Goal: Task Accomplishment & Management: Complete application form

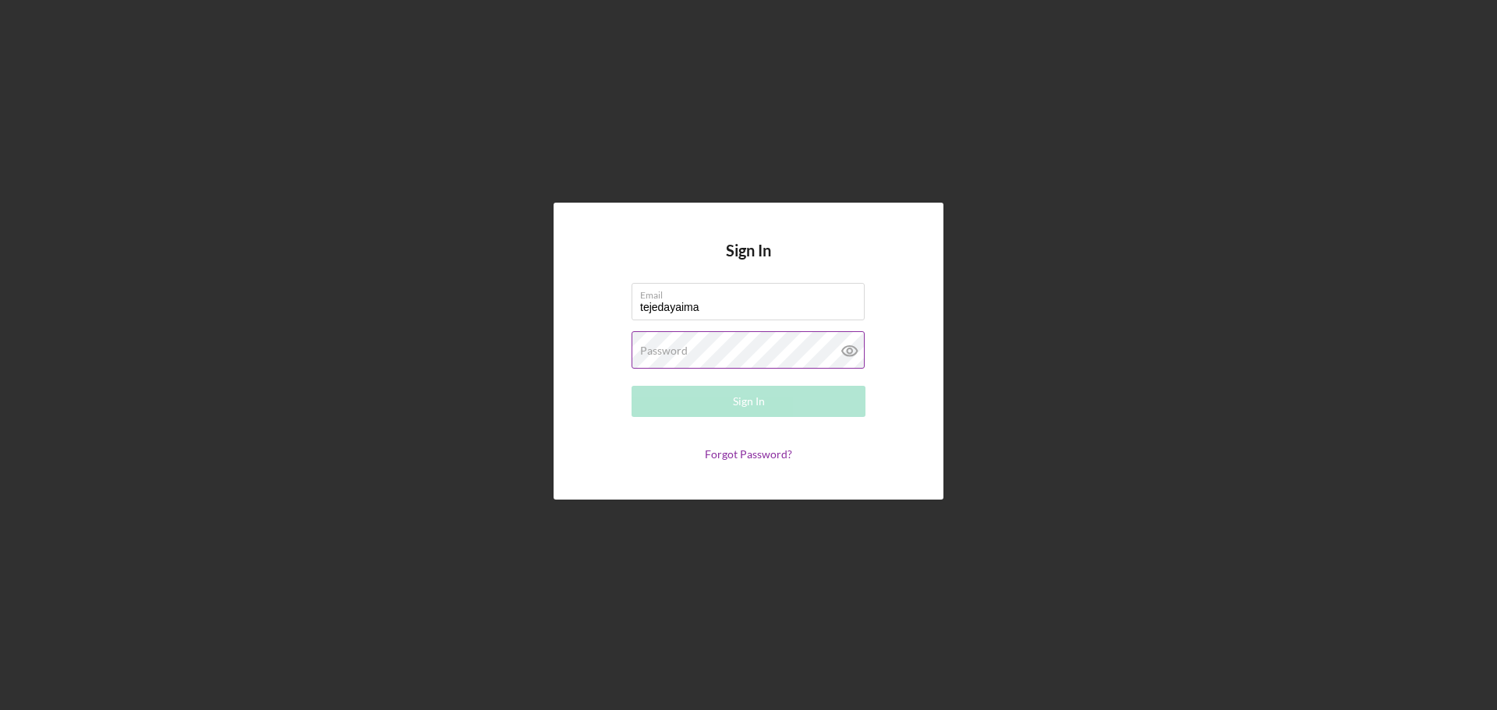
type input "[EMAIL_ADDRESS][DOMAIN_NAME]"
click at [671, 352] on label "Password" at bounding box center [664, 351] width 48 height 12
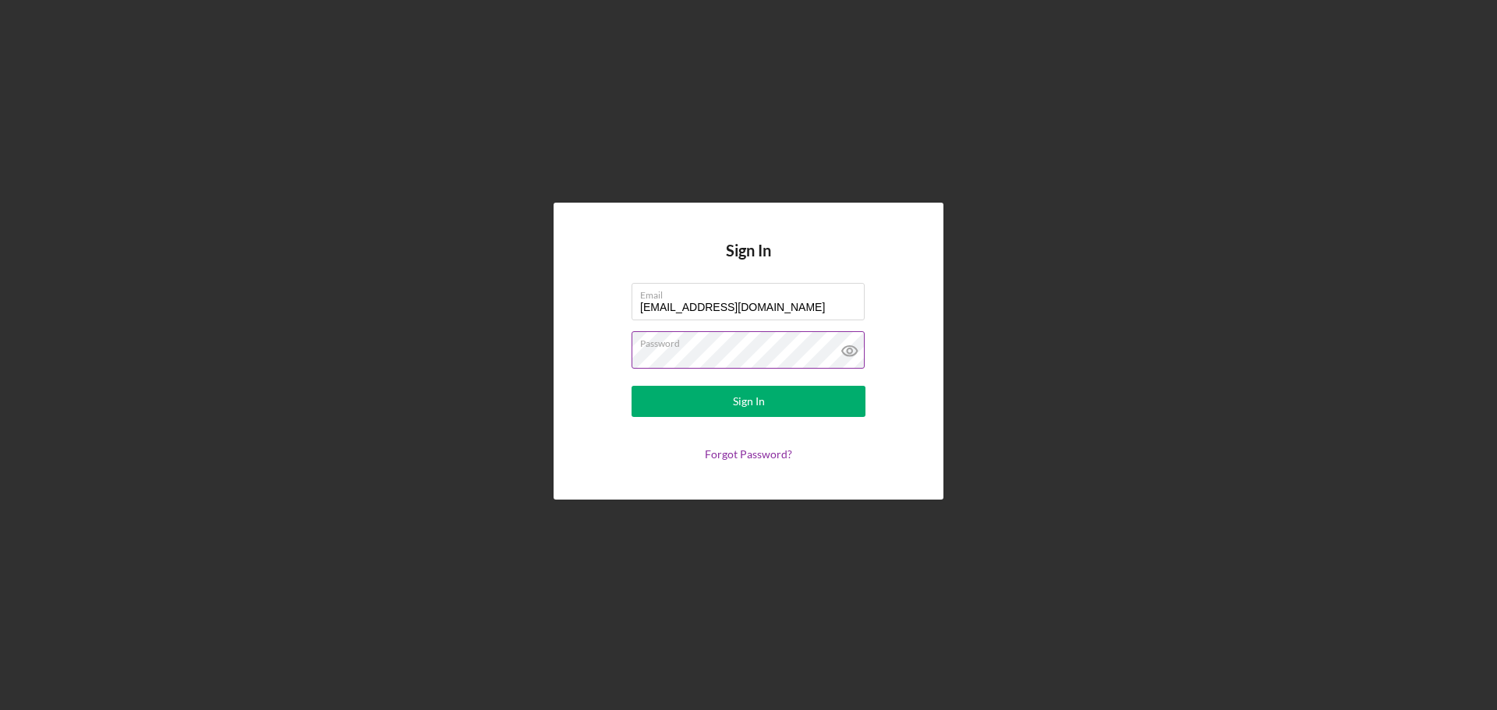
click at [851, 353] on icon at bounding box center [849, 351] width 5 height 5
click at [748, 409] on div "Sign In" at bounding box center [749, 401] width 32 height 31
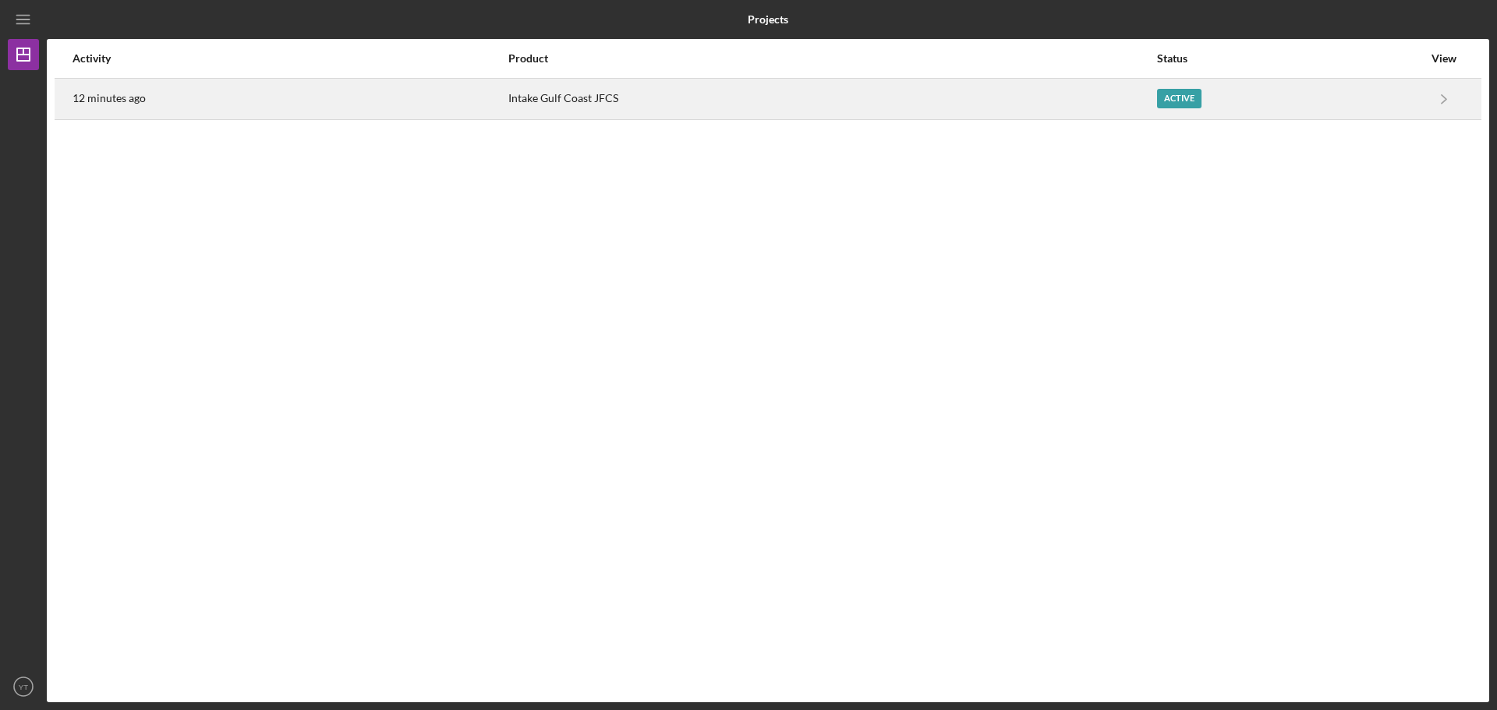
click at [1184, 97] on div "Active" at bounding box center [1179, 98] width 44 height 19
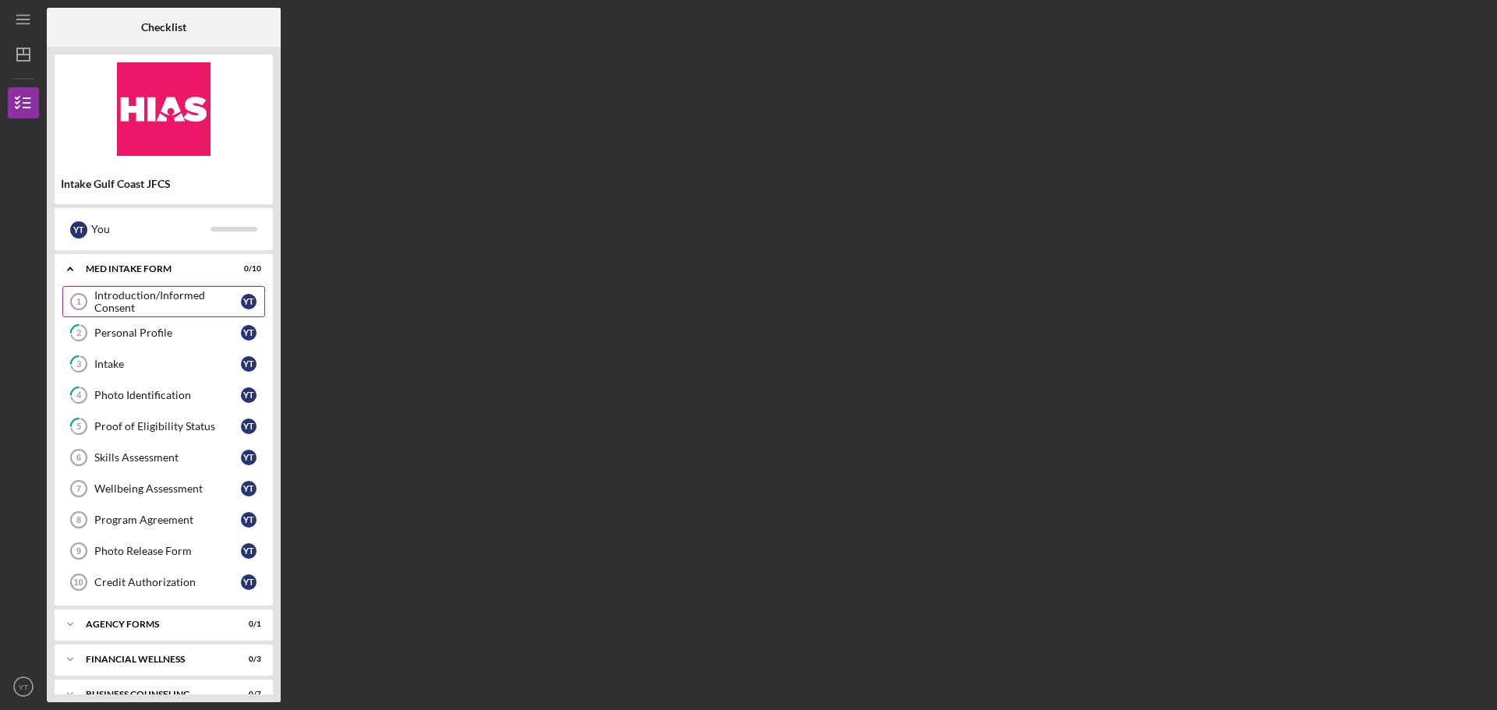
click at [174, 299] on div "Introduction/Informed Consent" at bounding box center [167, 301] width 147 height 25
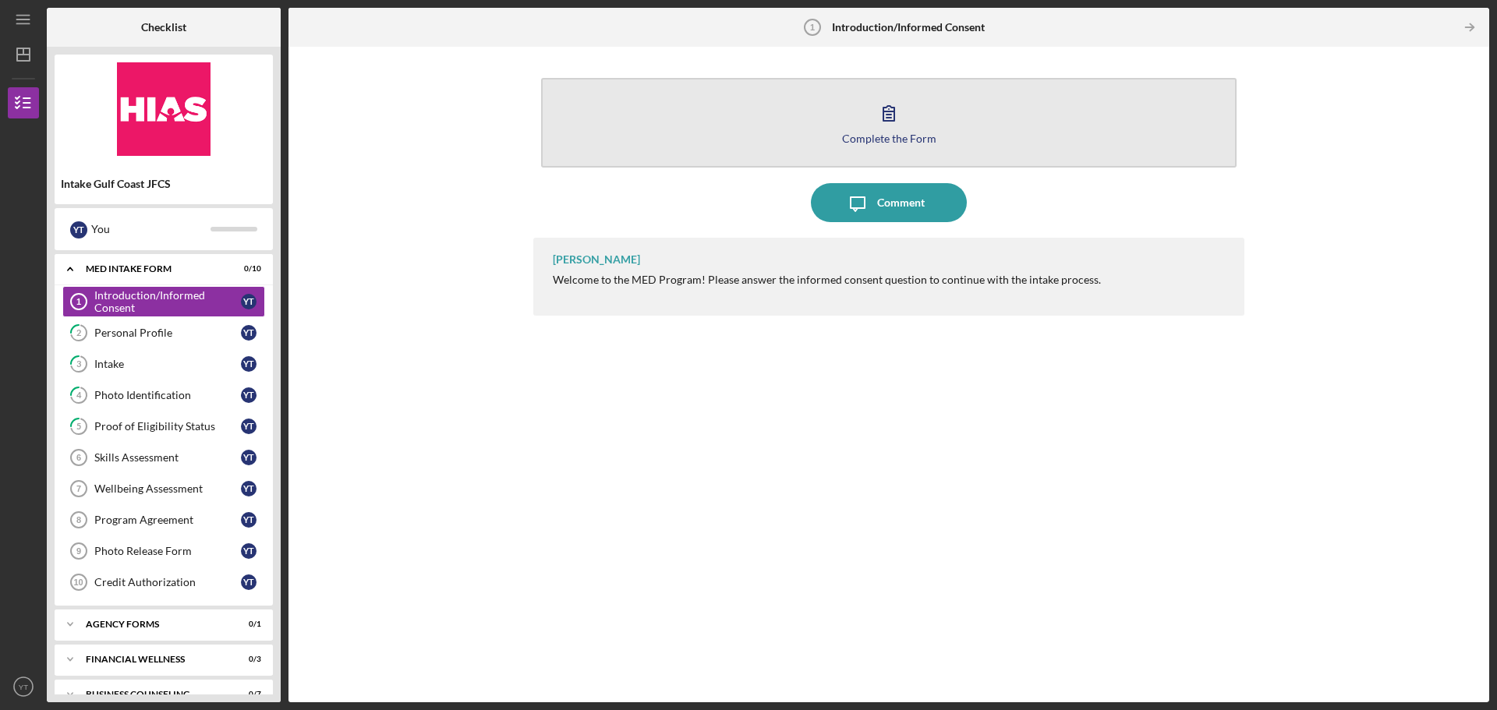
click at [896, 147] on button "Complete the Form Form" at bounding box center [888, 123] width 695 height 90
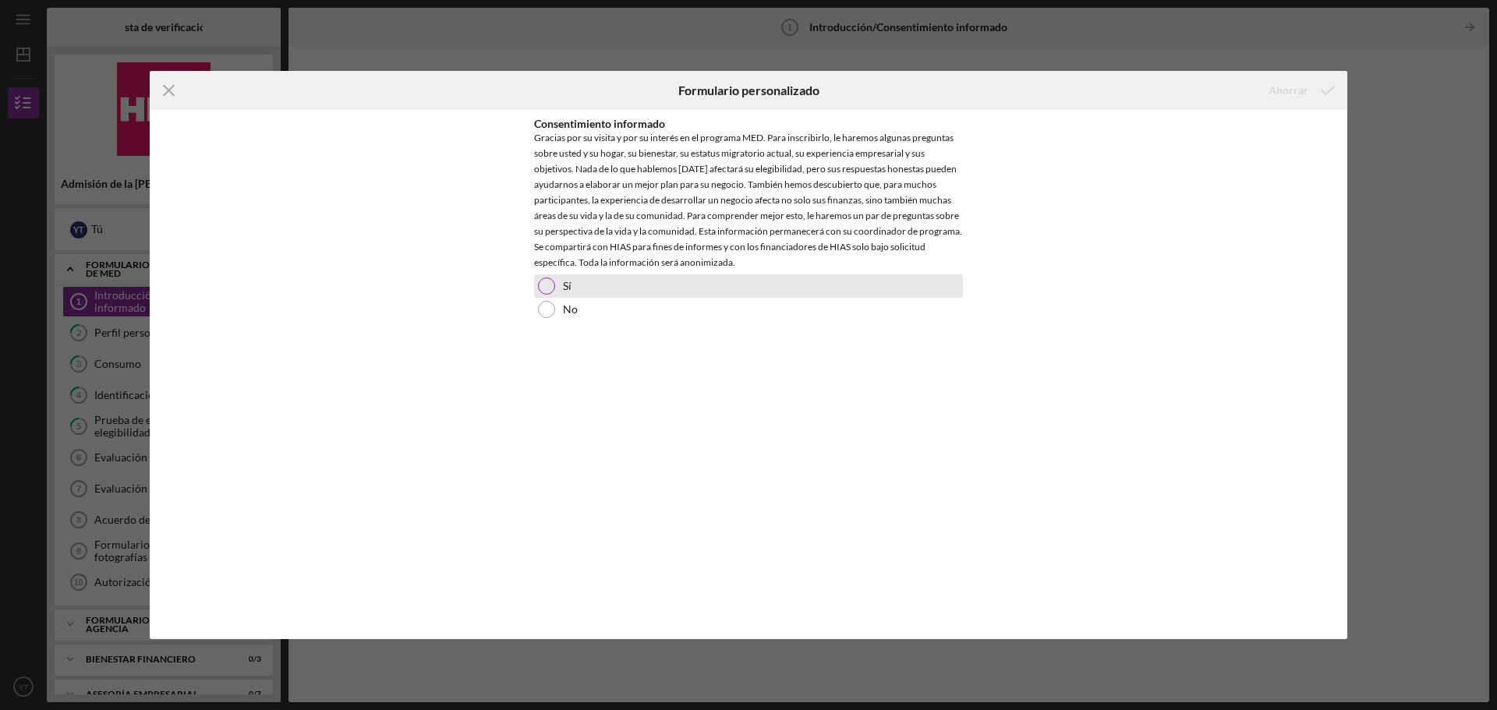
click at [550, 281] on div at bounding box center [546, 286] width 17 height 17
click at [1304, 93] on font "Ahorrar" at bounding box center [1288, 89] width 40 height 13
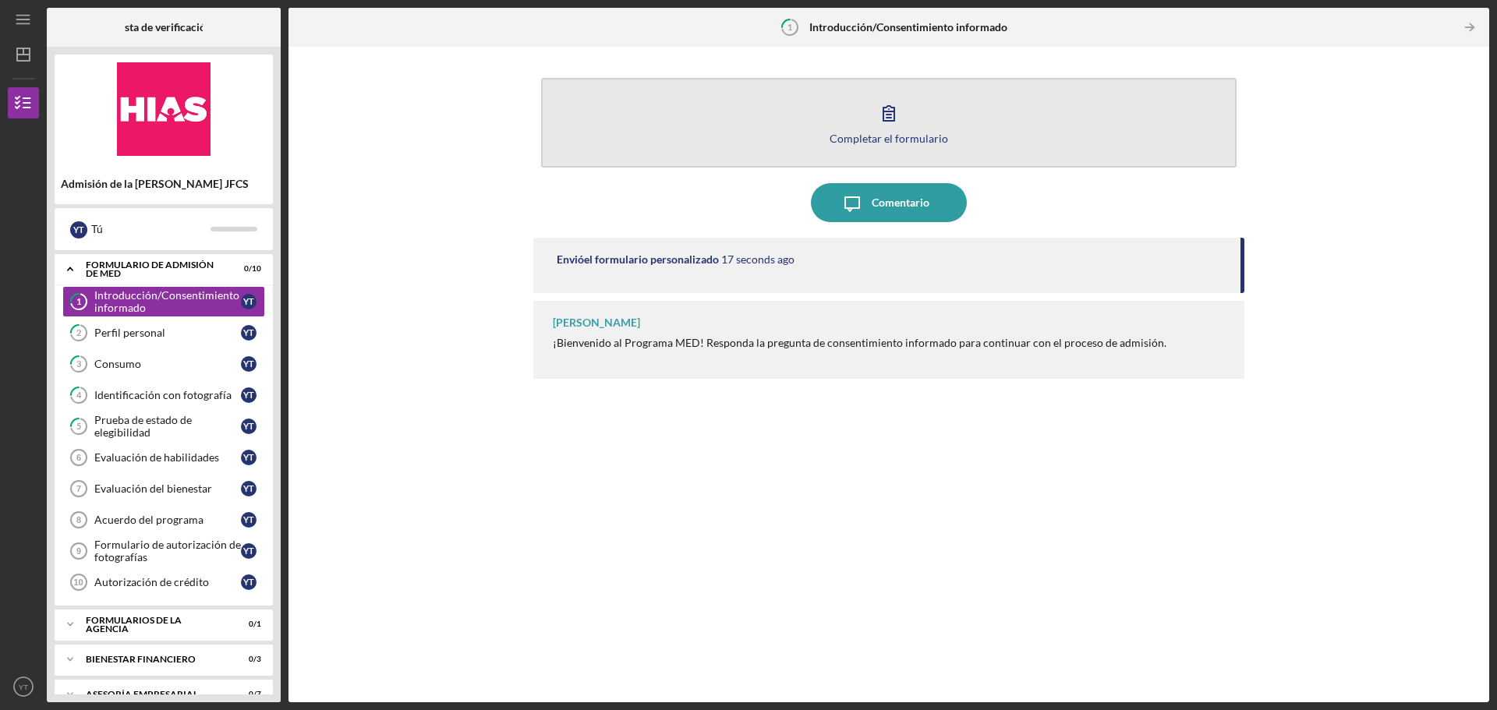
click at [892, 121] on icon "button" at bounding box center [888, 113] width 11 height 15
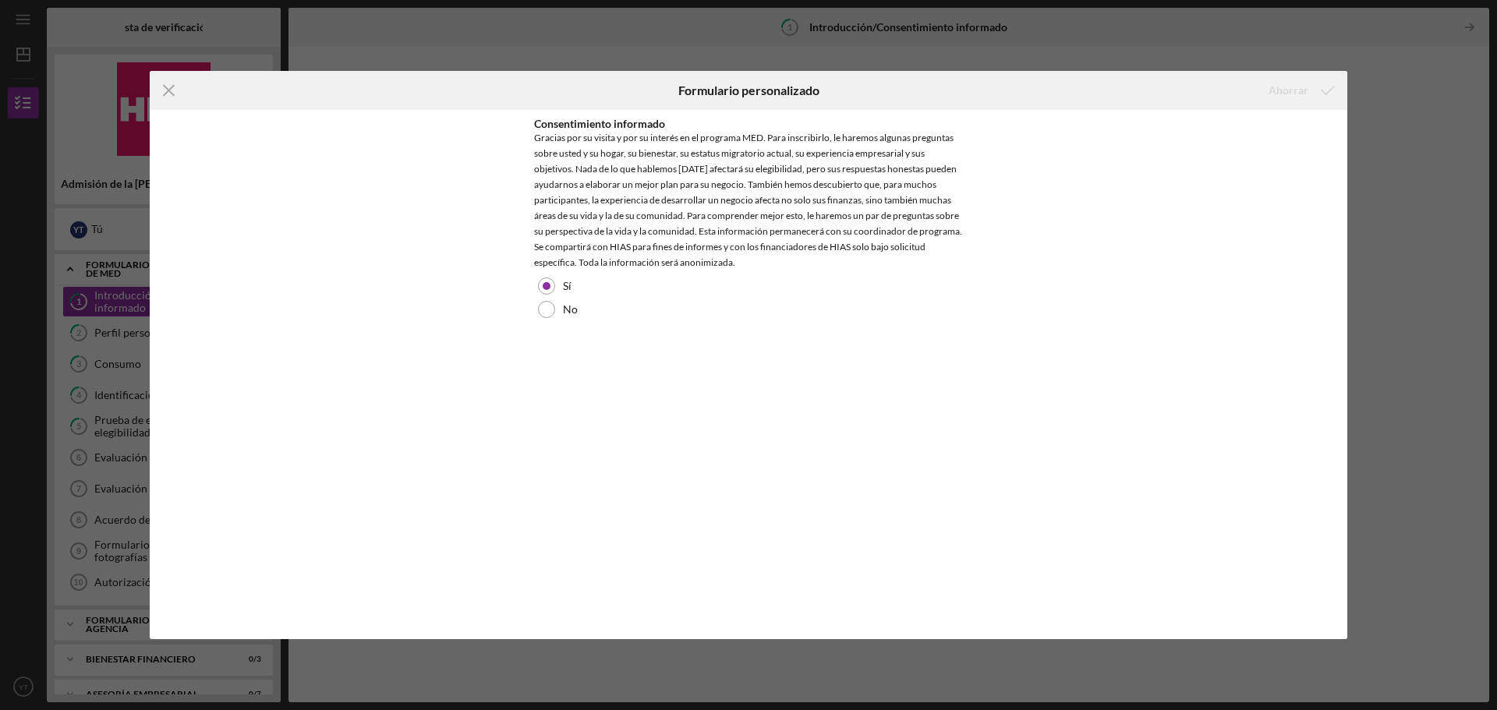
click at [1437, 214] on div "Icon/Menu Close Formulario personalizado Ahorrar Consentimiento informado Graci…" at bounding box center [748, 355] width 1497 height 710
click at [171, 90] on line at bounding box center [169, 91] width 10 height 10
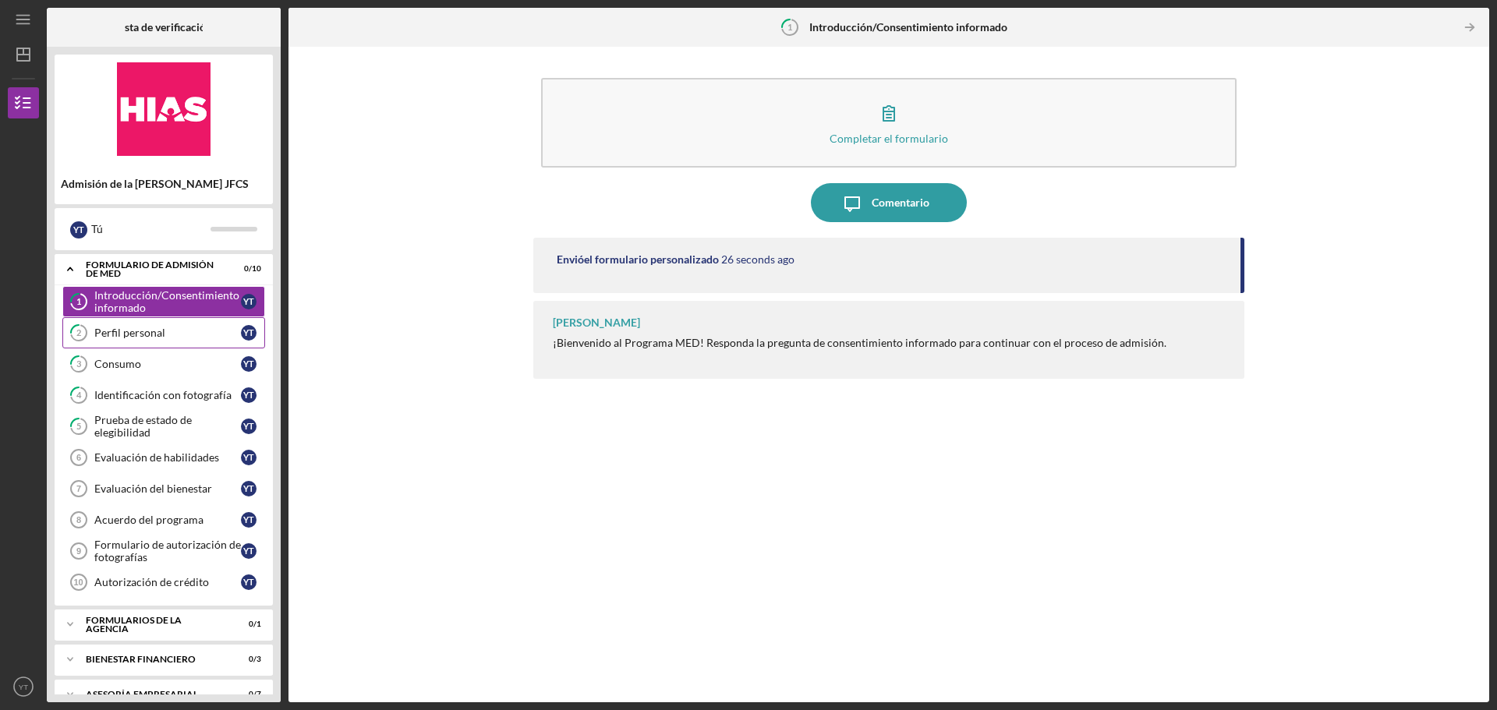
click at [131, 333] on font "Perfil personal" at bounding box center [129, 332] width 71 height 13
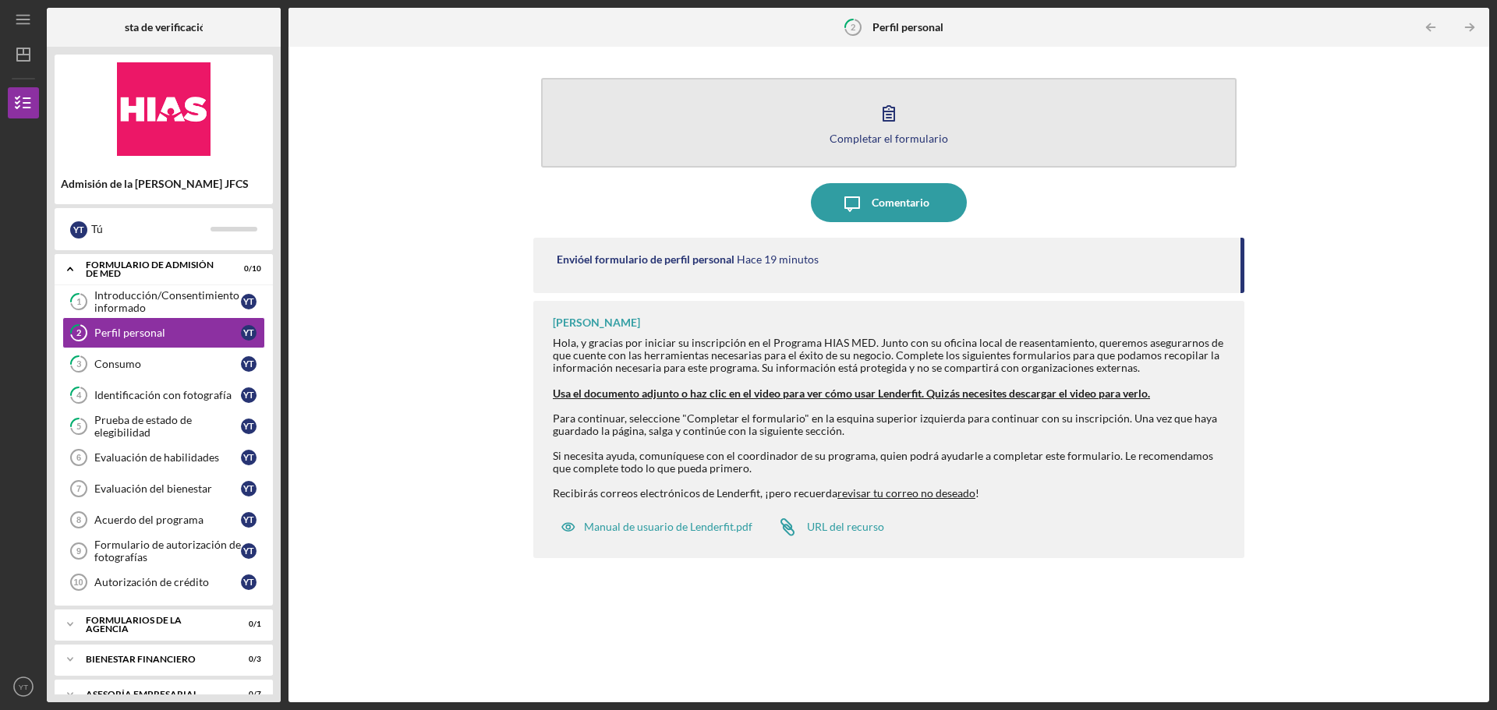
click at [880, 133] on font "Completar el formulario" at bounding box center [889, 138] width 119 height 13
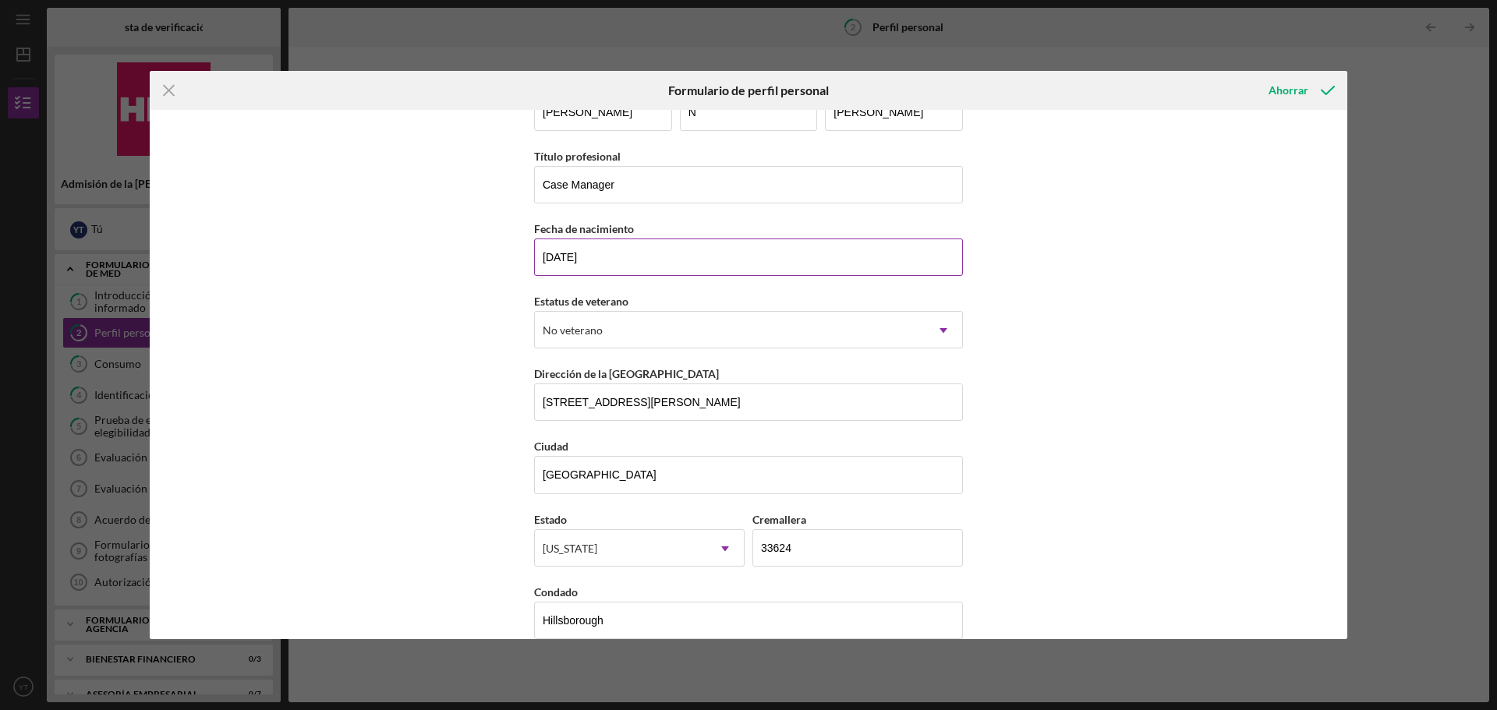
scroll to position [67, 0]
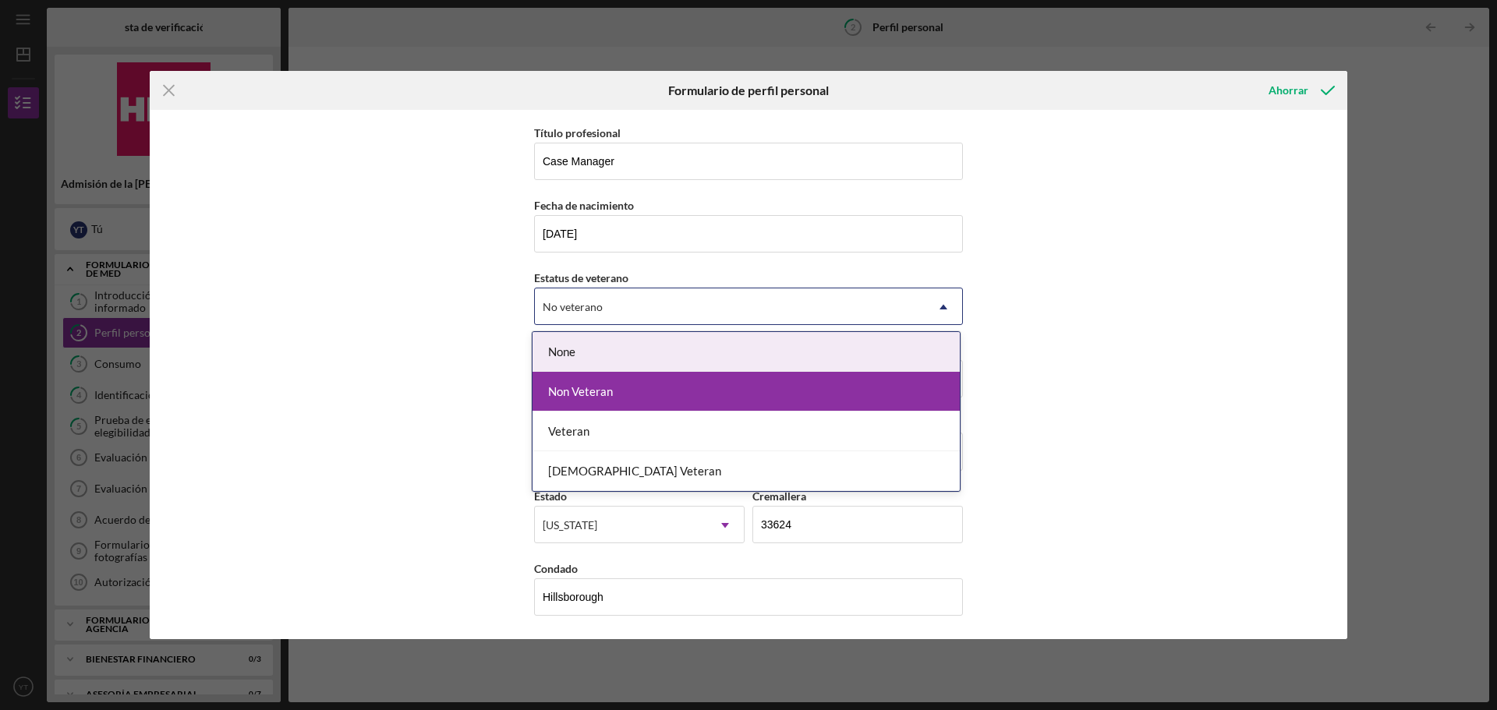
click at [939, 310] on icon "Icon/Dropdown Arrow" at bounding box center [943, 306] width 37 height 37
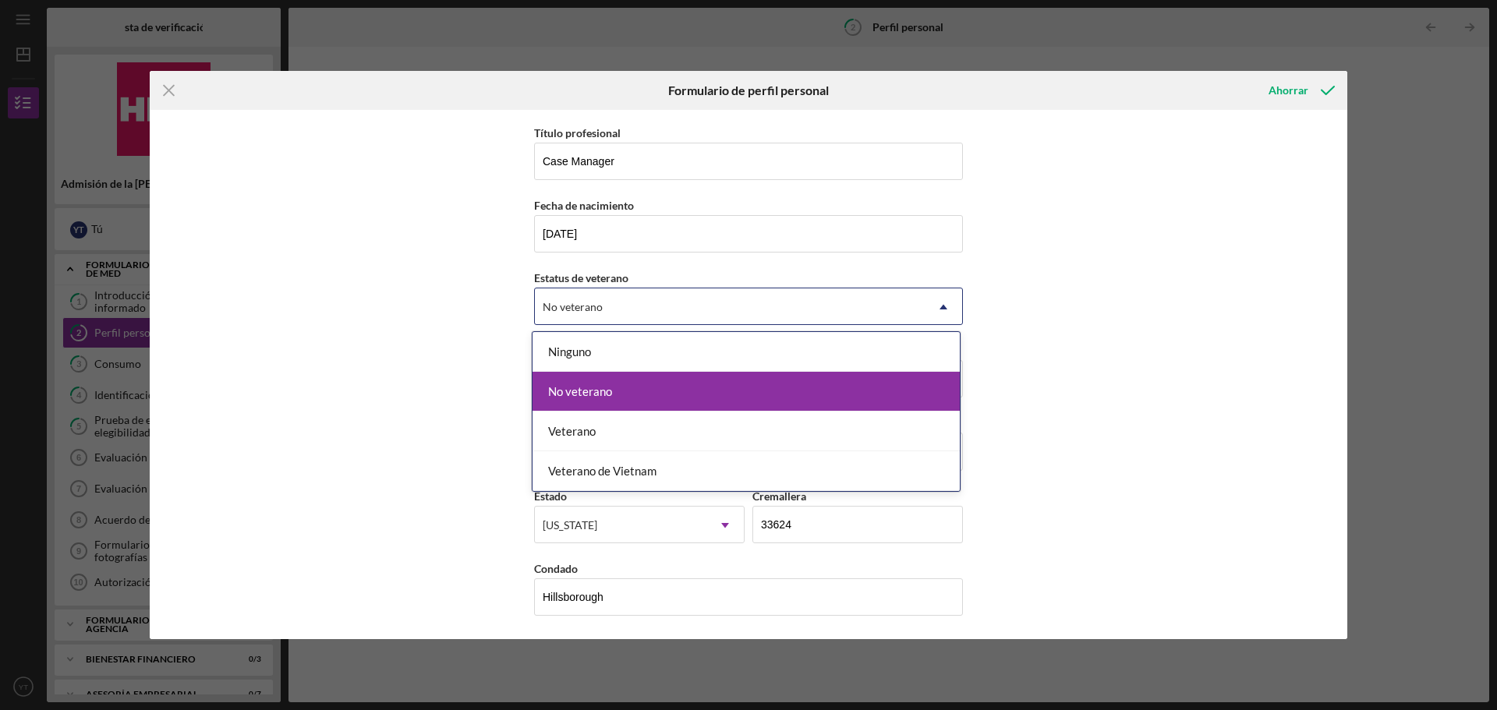
click at [664, 386] on div "No veterano" at bounding box center [746, 392] width 427 height 40
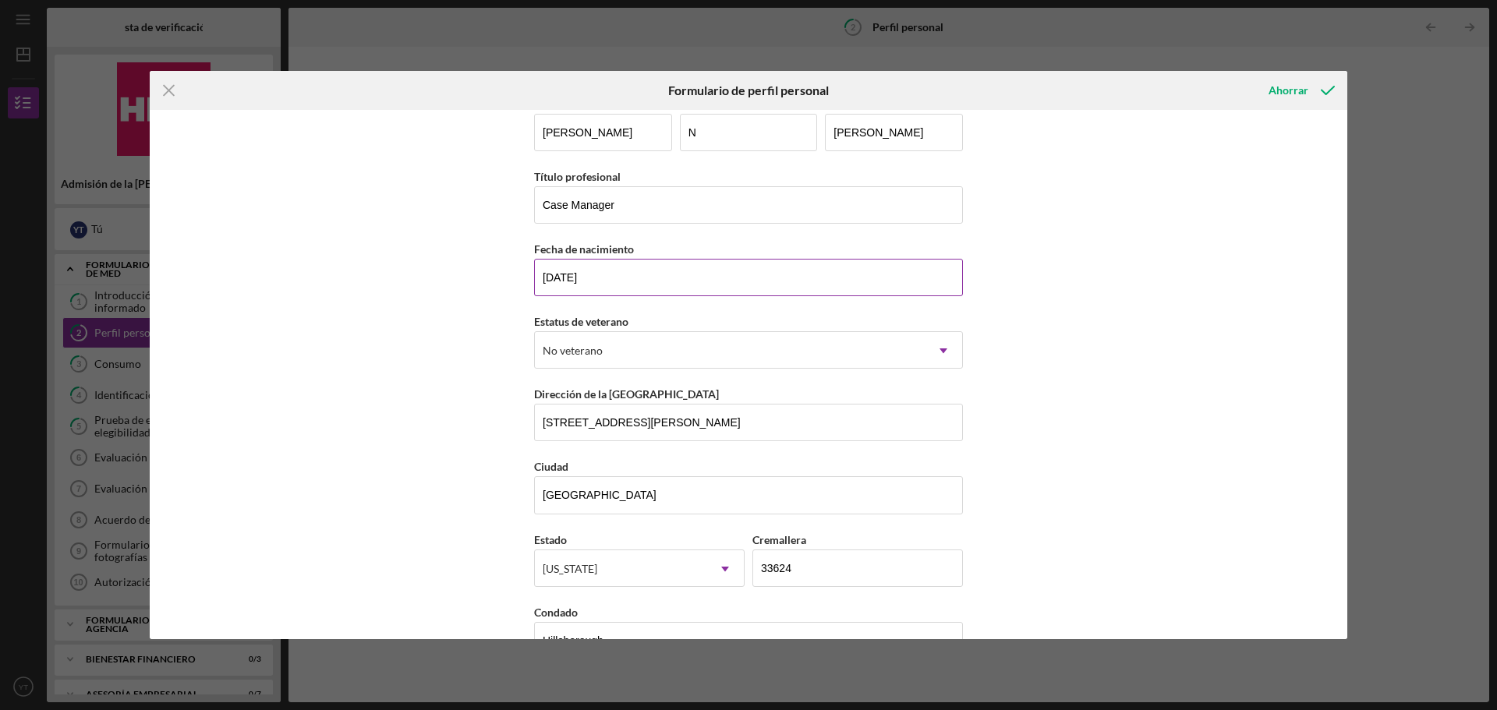
scroll to position [0, 0]
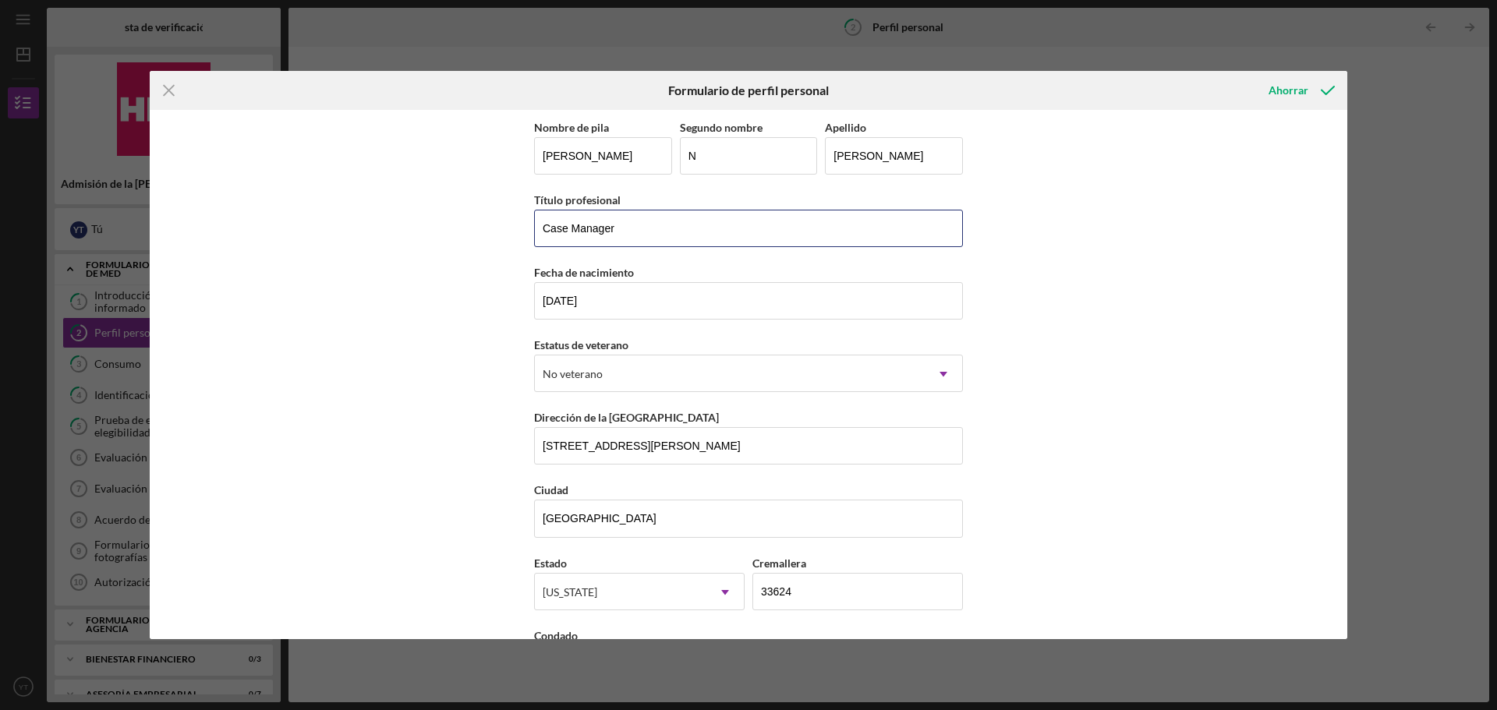
drag, startPoint x: 647, startPoint y: 229, endPoint x: 437, endPoint y: 228, distance: 209.7
click at [437, 228] on div "Nombre de pila [PERSON_NAME] nombre N [PERSON_NAME] Título profesional Case Man…" at bounding box center [749, 374] width 1198 height 529
paste input "Bachelor of Social Studies"
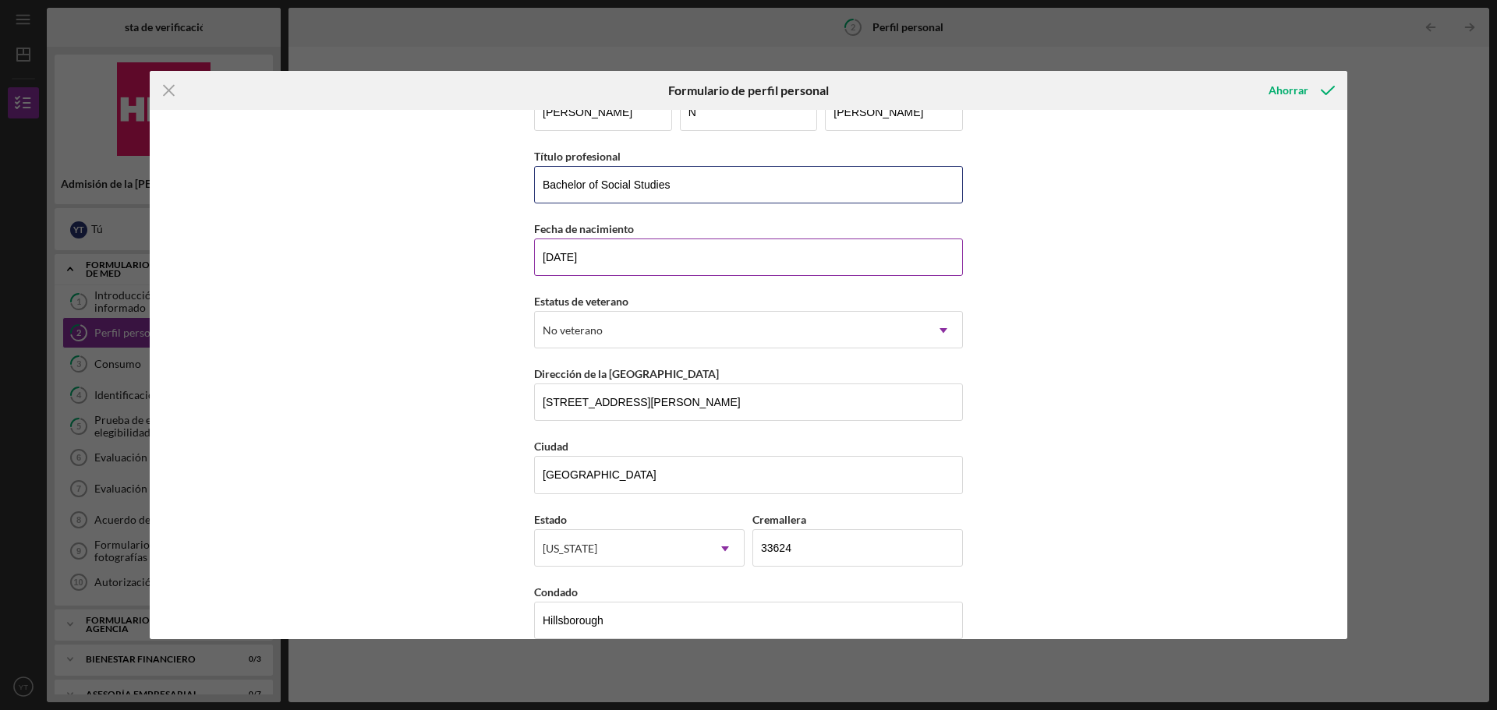
scroll to position [67, 0]
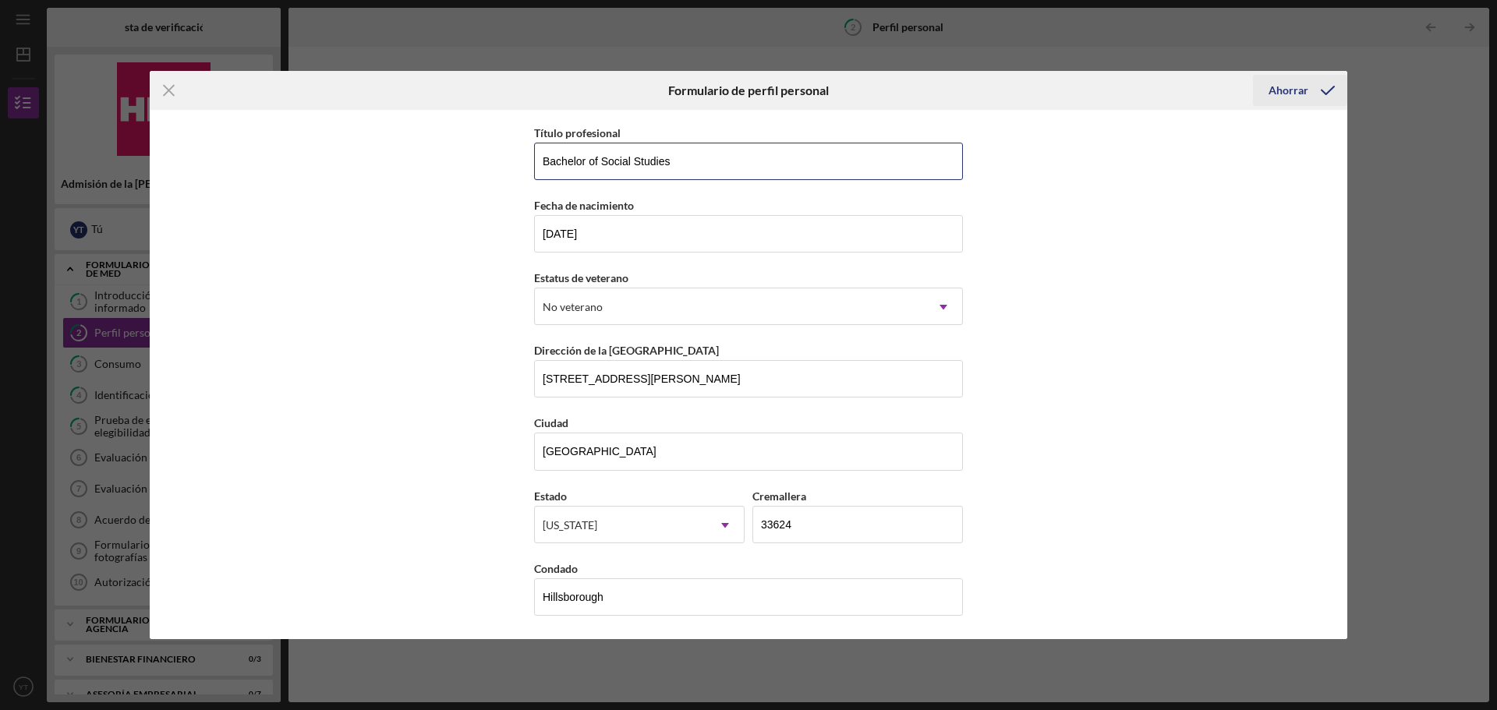
type input "Bachelor of Social Studies"
click at [1286, 91] on font "Ahorrar" at bounding box center [1288, 89] width 40 height 13
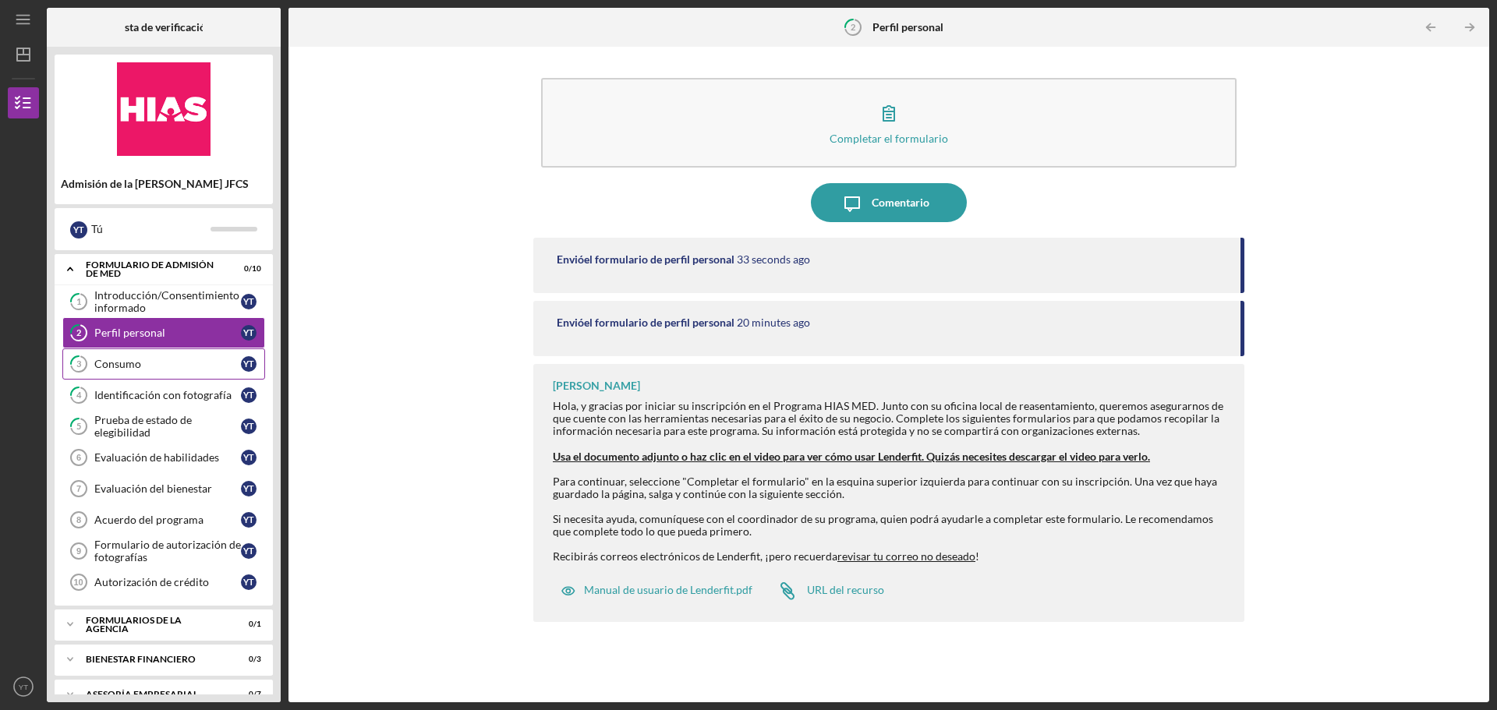
click at [126, 368] on font "Consumo" at bounding box center [117, 363] width 47 height 13
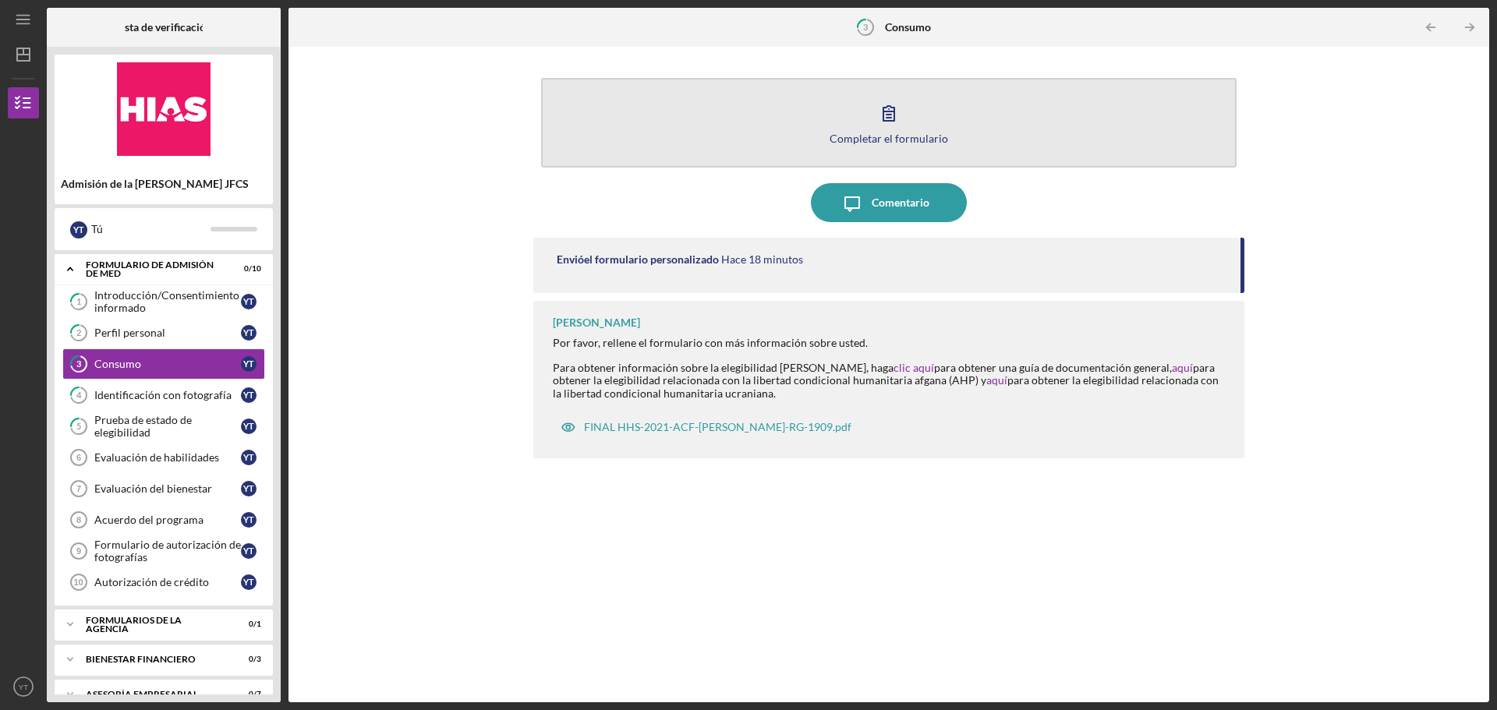
click at [890, 137] on font "Completar el formulario" at bounding box center [889, 138] width 119 height 13
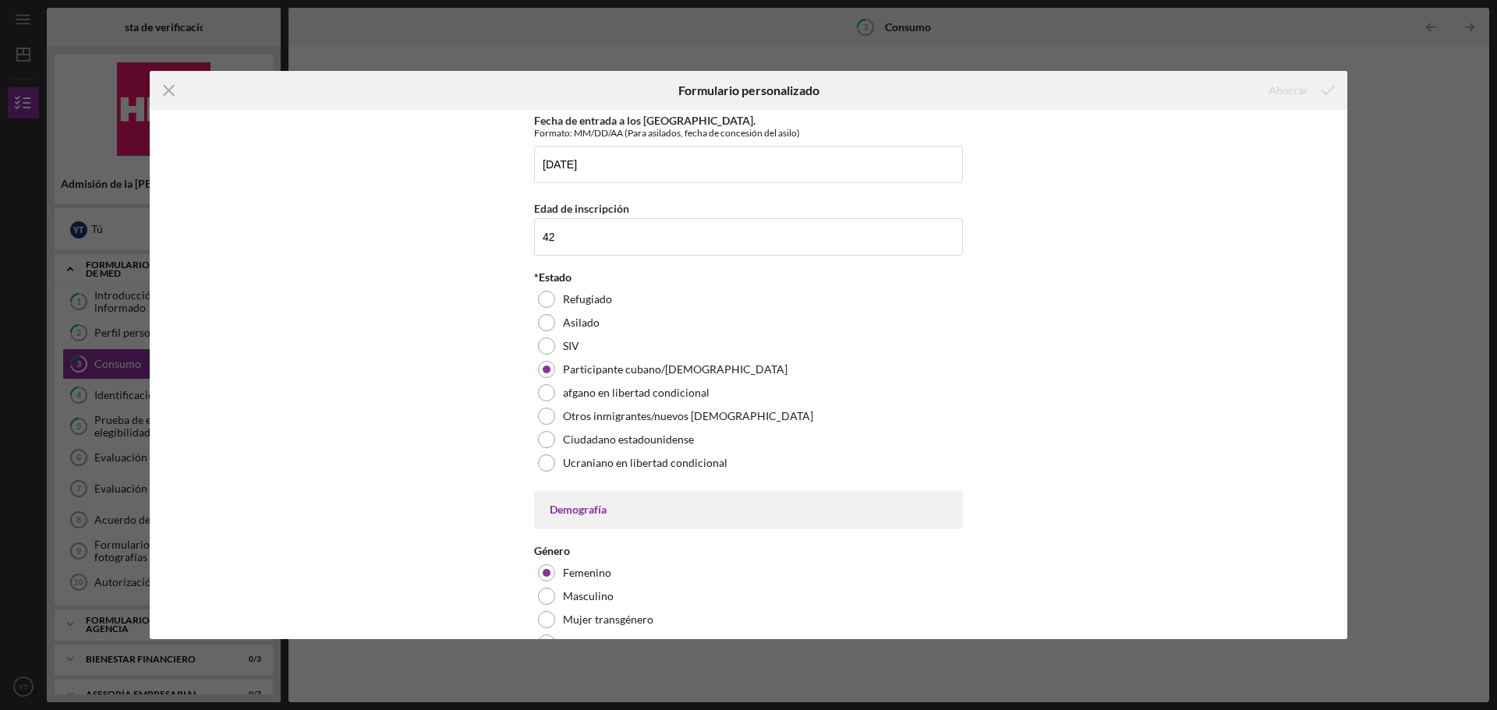
scroll to position [702, 0]
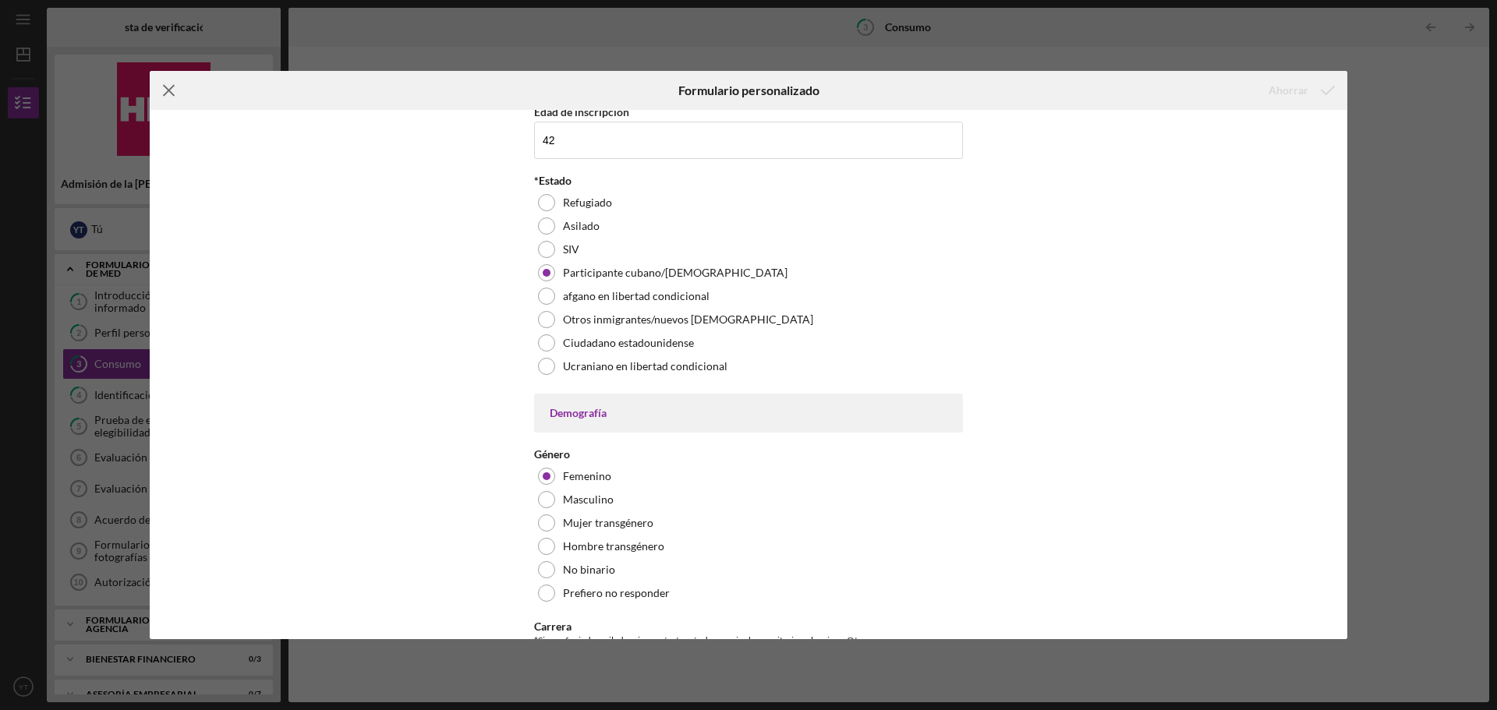
click at [172, 93] on line at bounding box center [169, 91] width 10 height 10
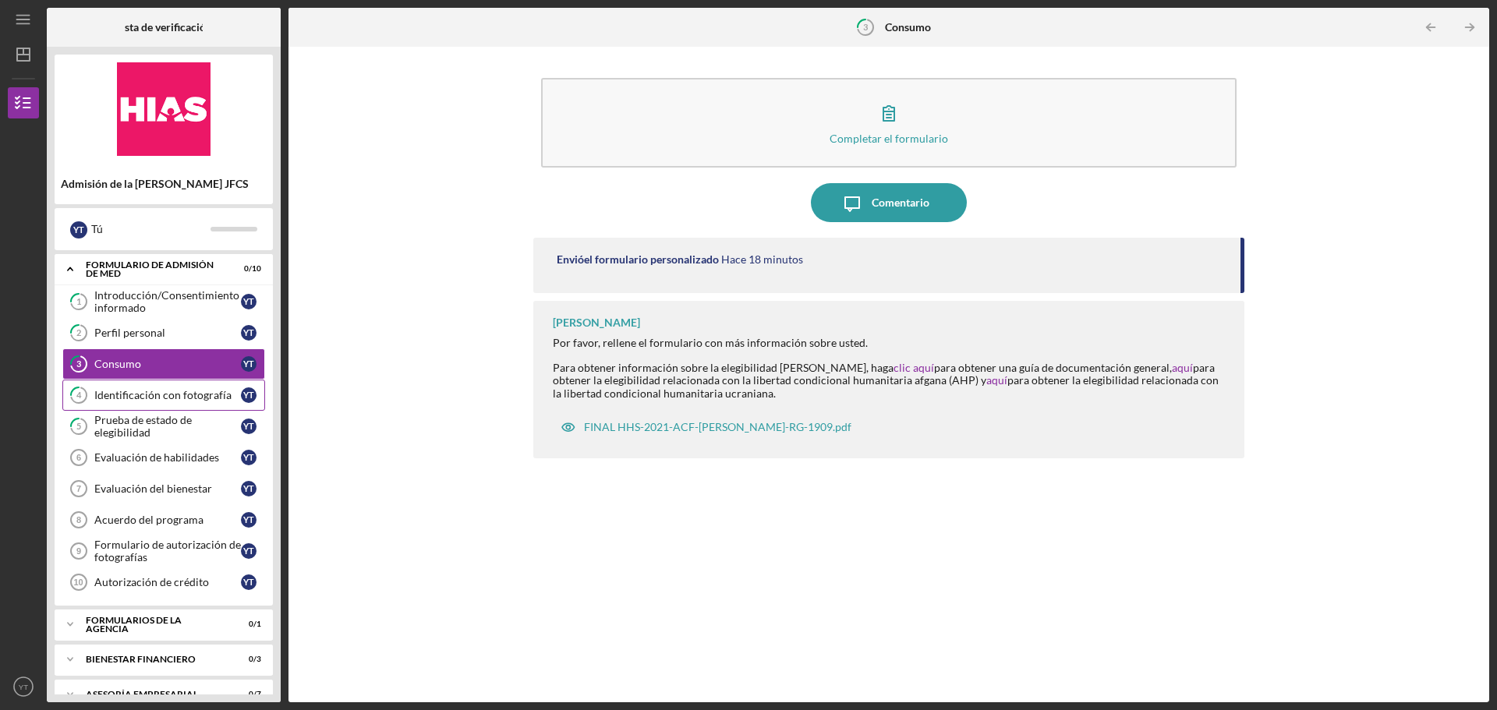
click at [149, 403] on link "4 Identificación con fotografía Y T" at bounding box center [163, 395] width 203 height 31
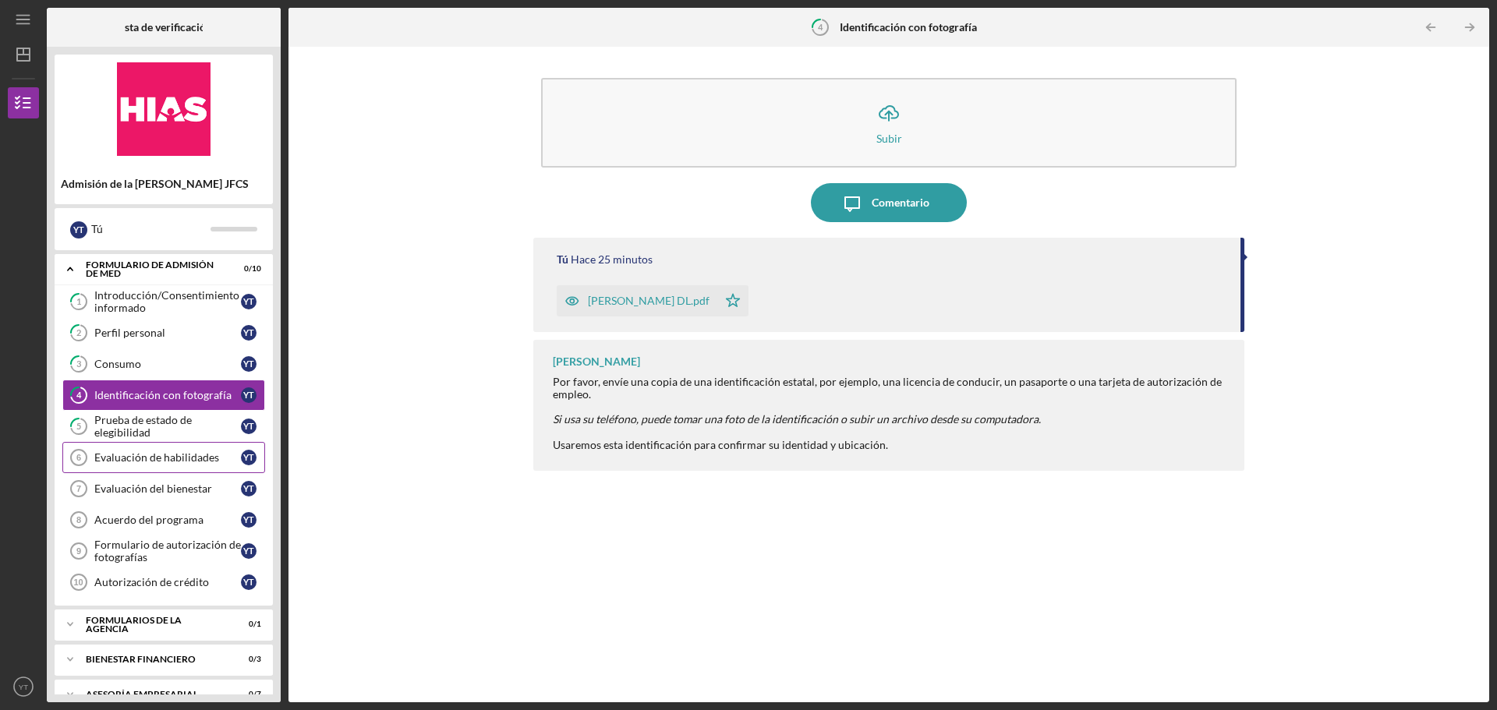
scroll to position [24, 0]
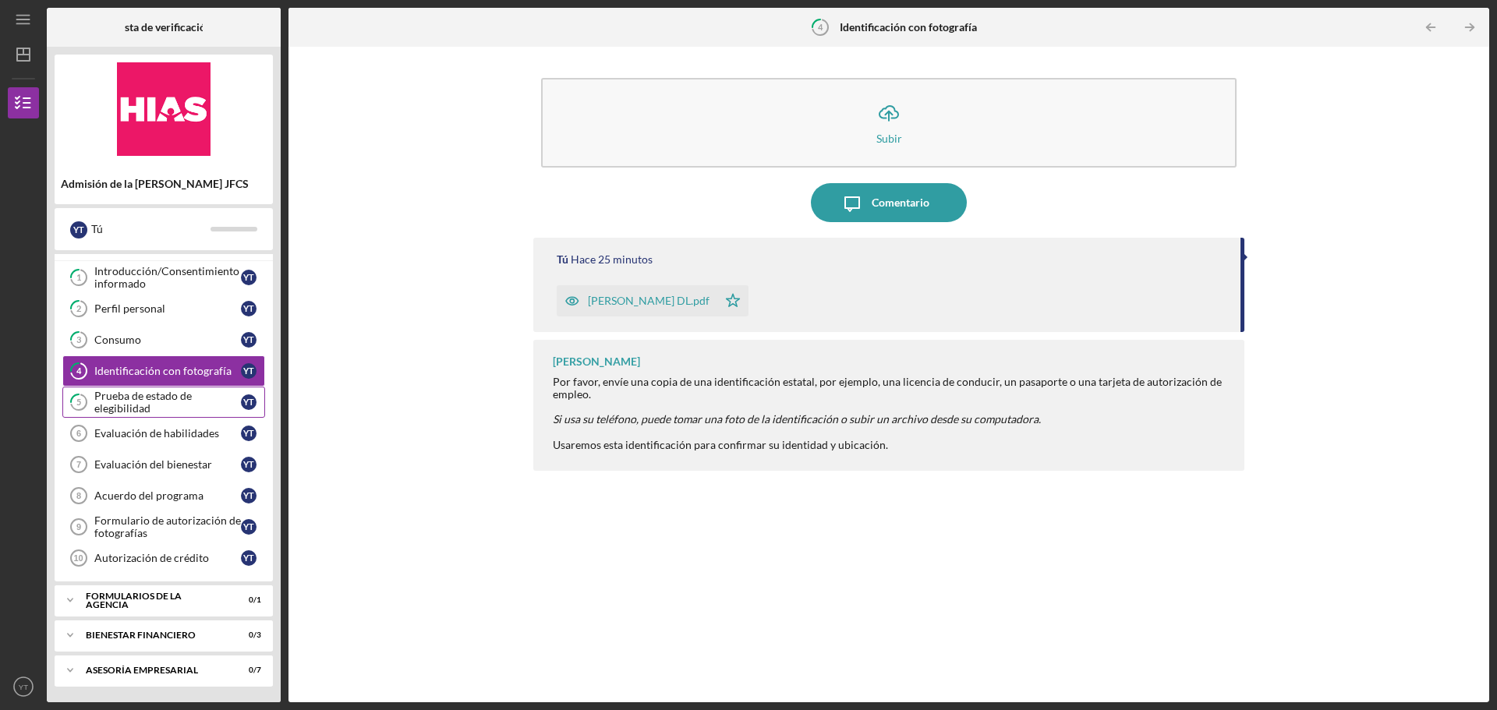
click at [150, 410] on div "Prueba de estado de elegibilidad" at bounding box center [167, 402] width 147 height 25
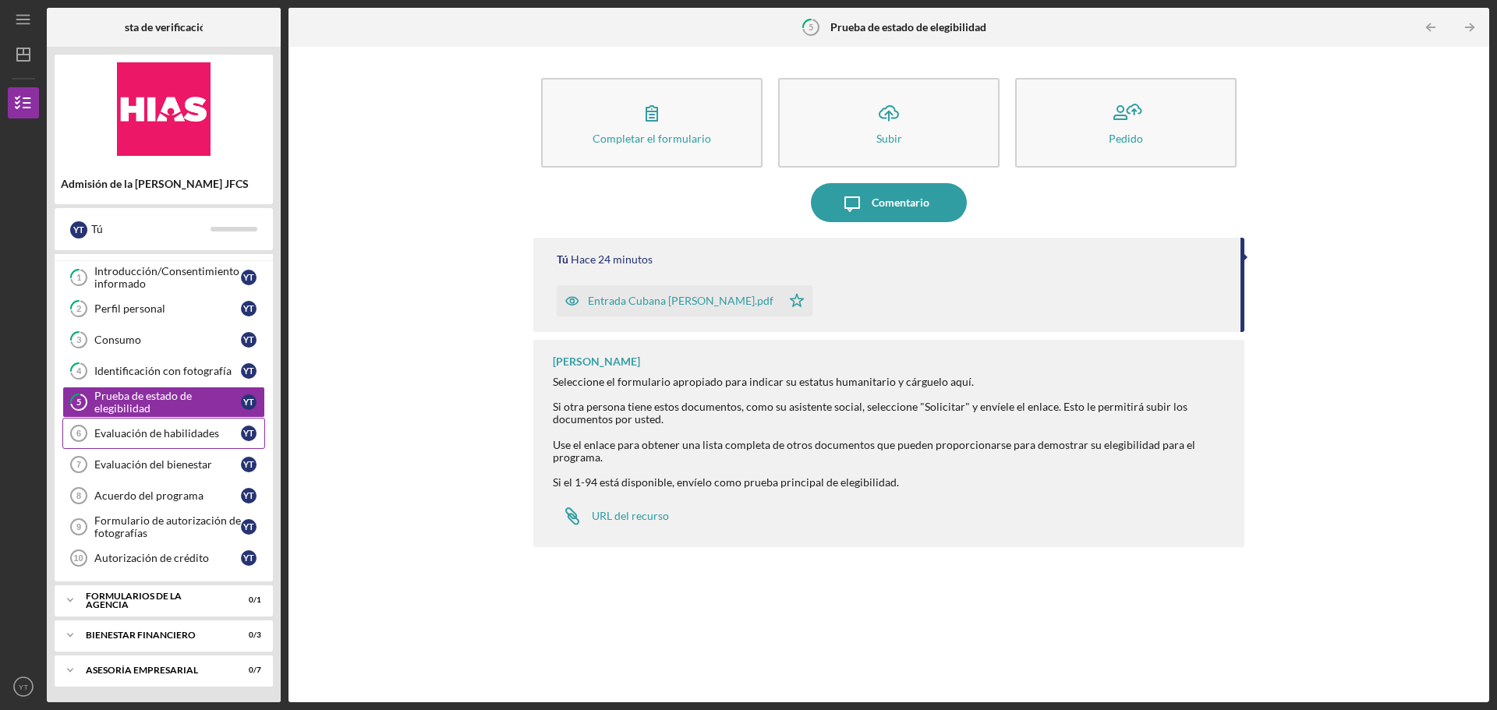
click at [174, 437] on font "Evaluación de habilidades" at bounding box center [156, 432] width 125 height 13
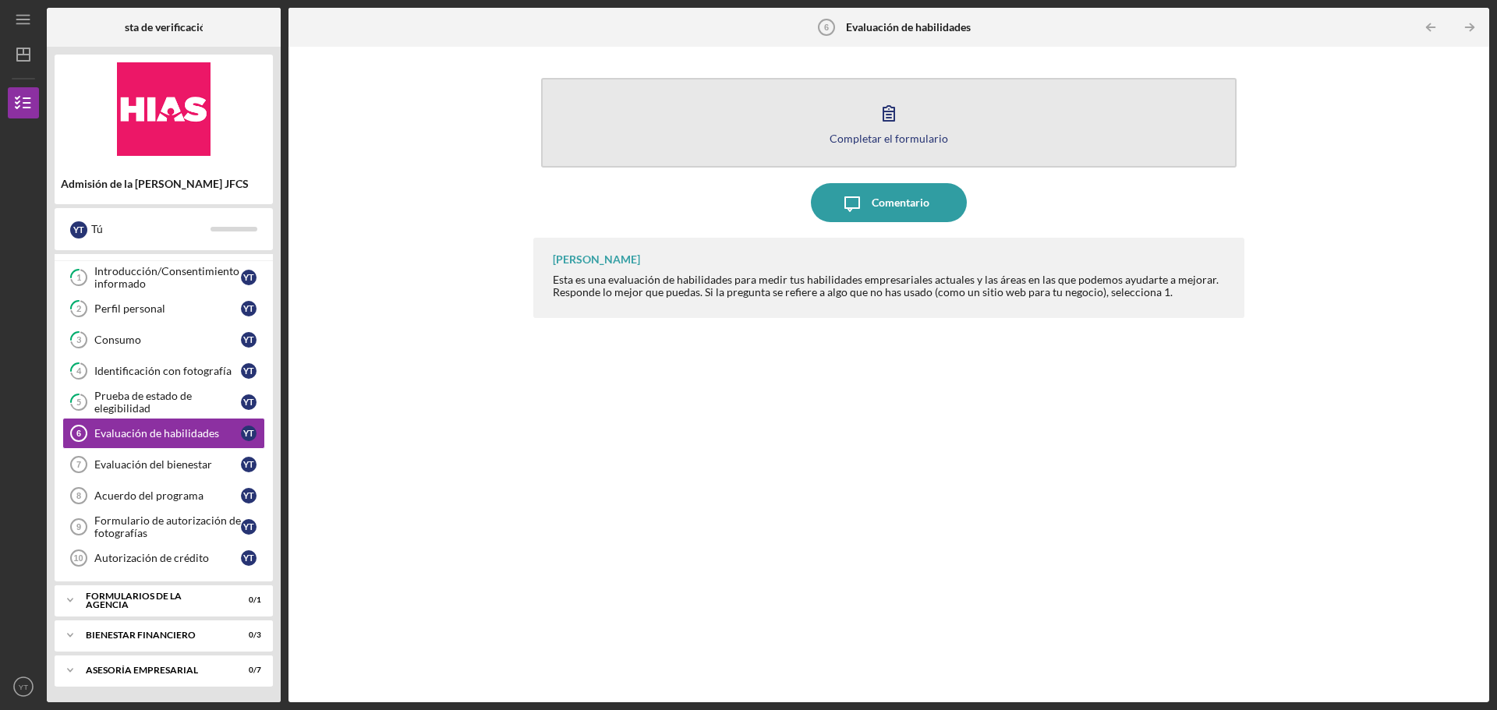
click at [900, 122] on icon "button" at bounding box center [888, 113] width 39 height 39
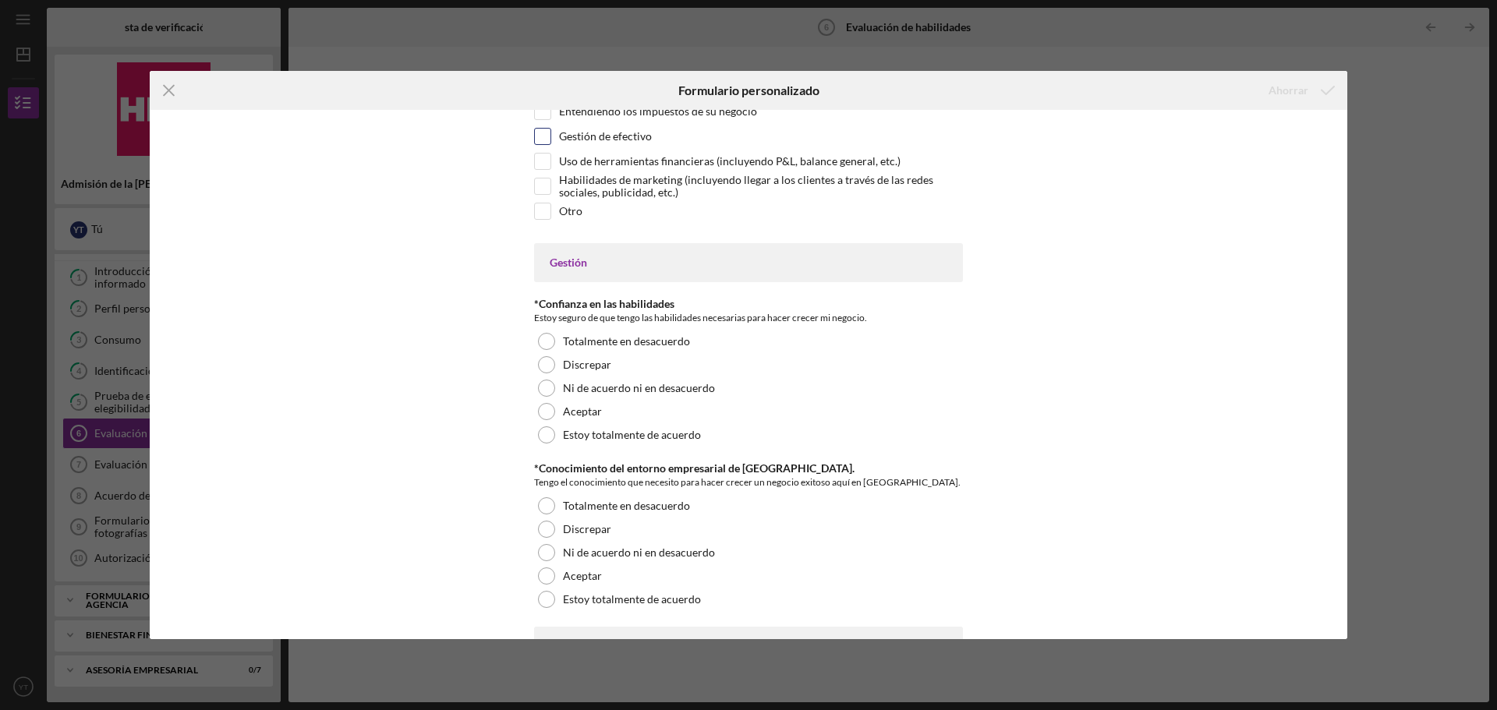
scroll to position [312, 0]
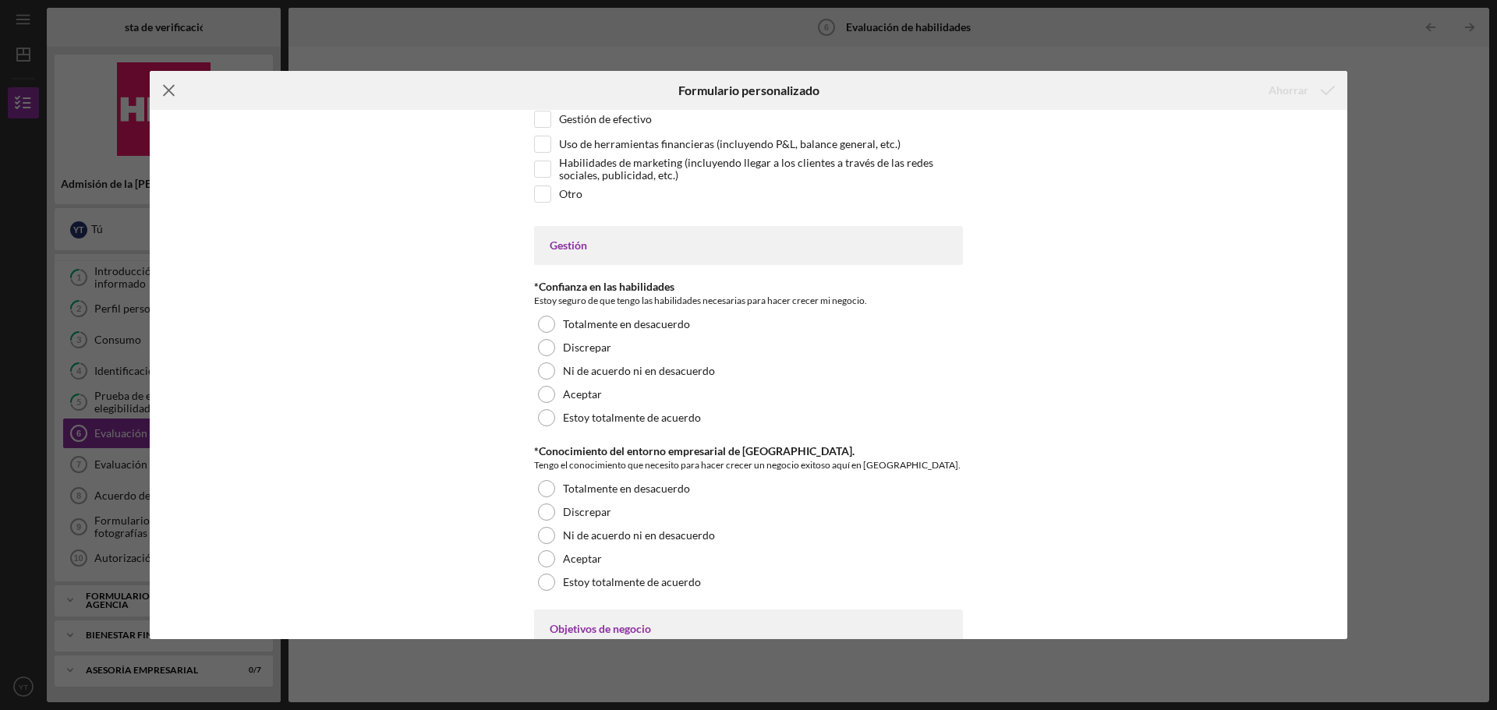
click at [168, 91] on line at bounding box center [169, 91] width 10 height 10
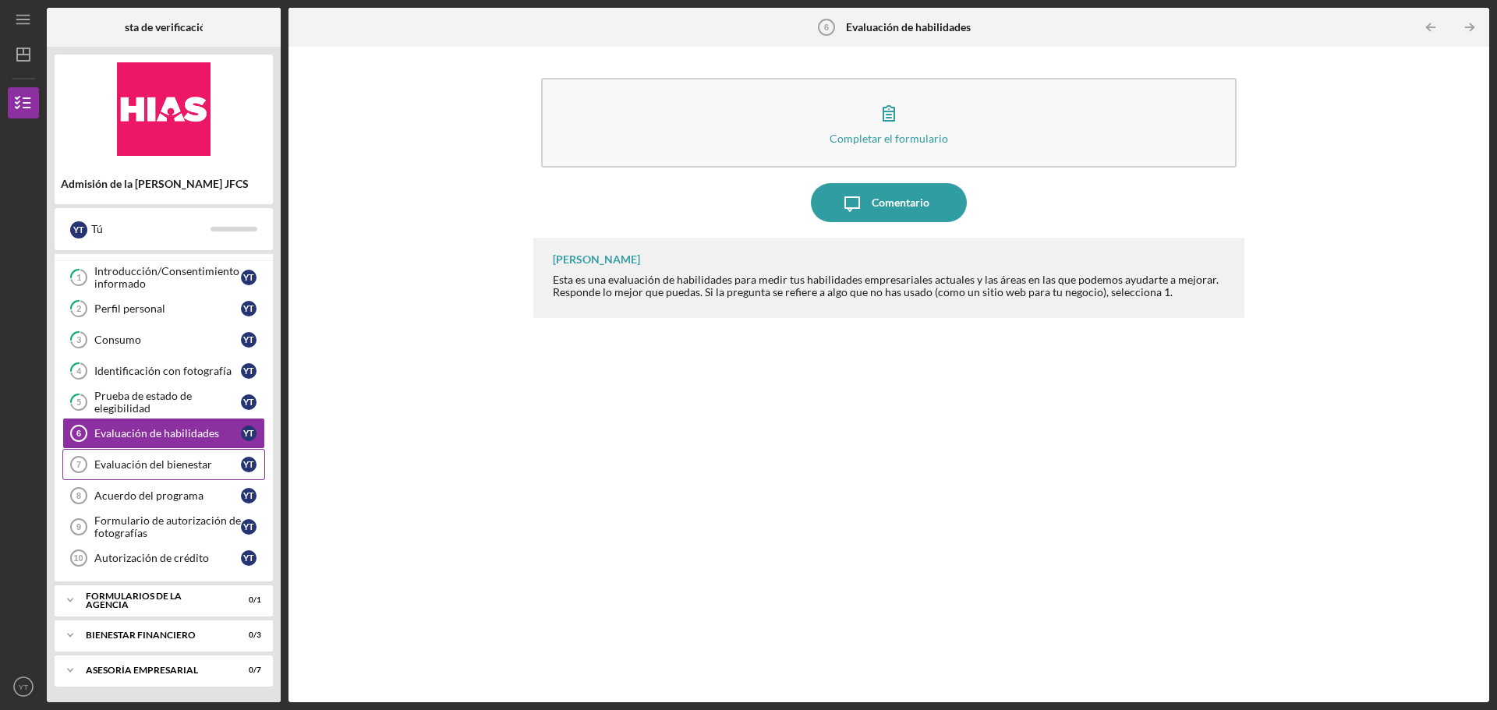
click at [143, 468] on font "Evaluación del bienestar" at bounding box center [153, 464] width 118 height 13
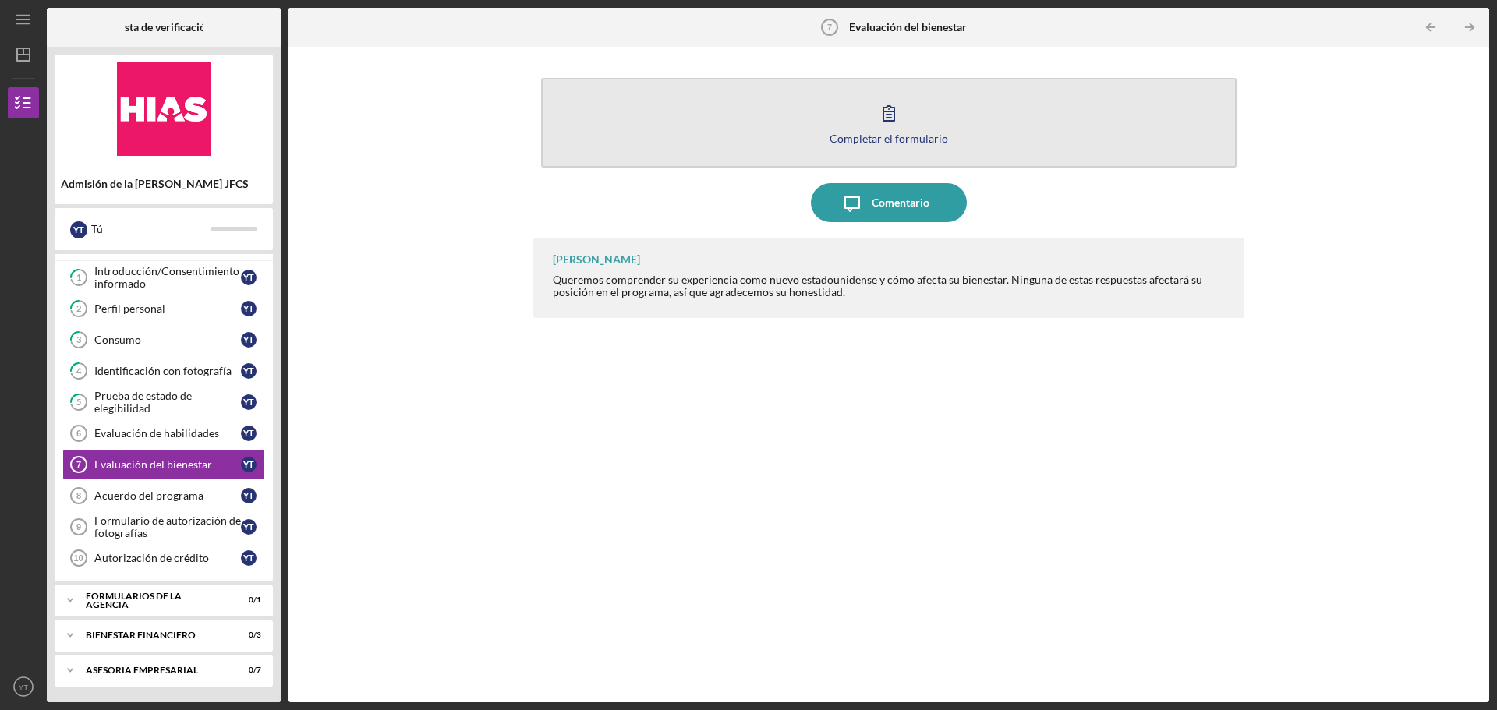
click at [897, 114] on icon "button" at bounding box center [888, 113] width 39 height 39
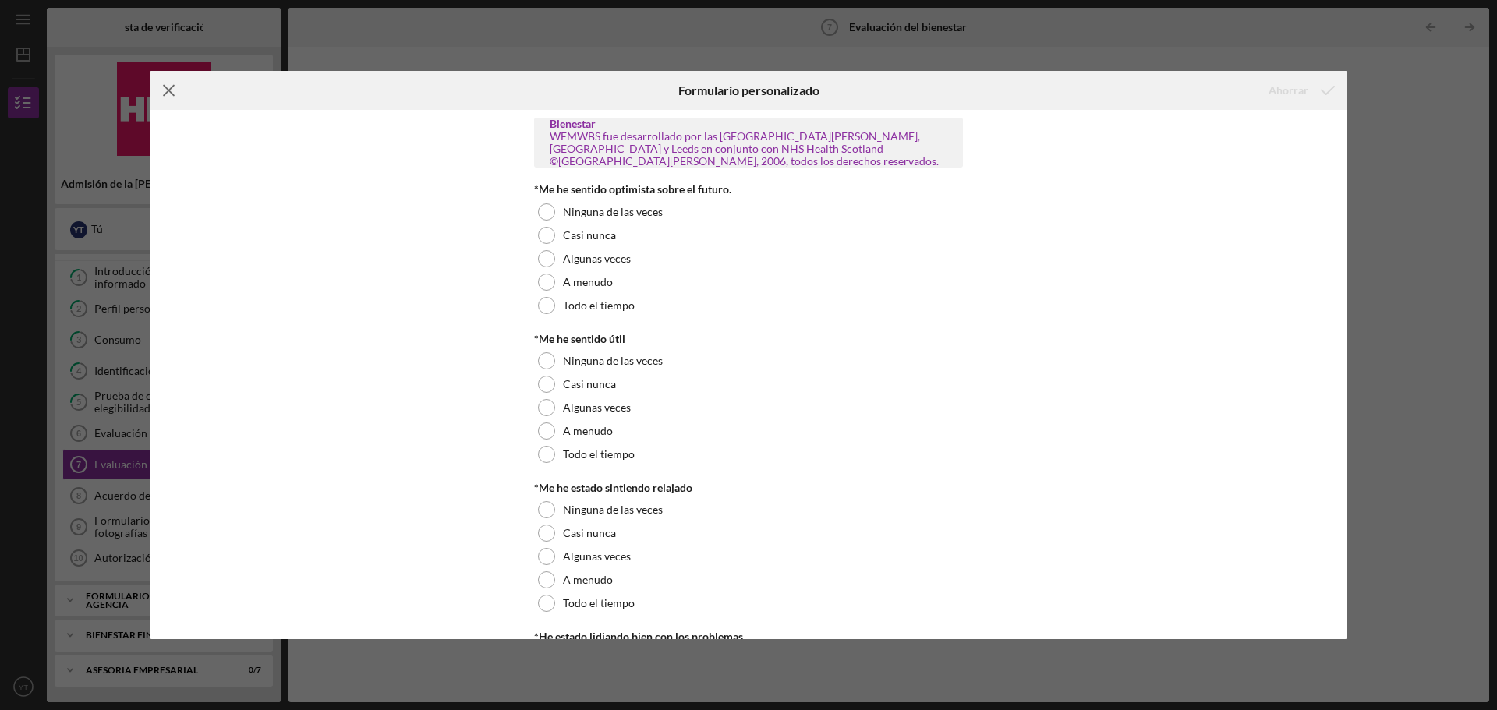
click at [168, 94] on icon "Icon/Menu Close" at bounding box center [169, 90] width 39 height 39
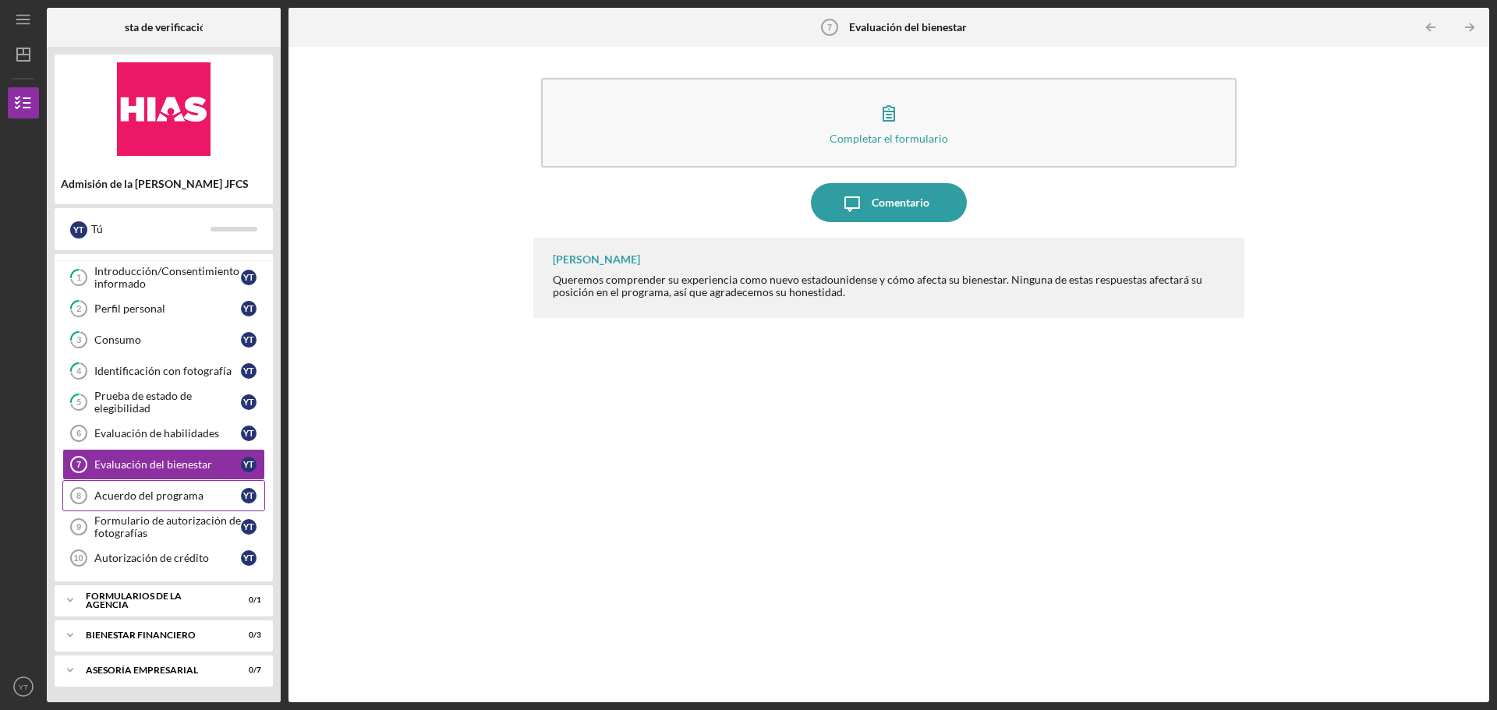
click at [165, 489] on link "Program Agreement 8 Acuerdo del programa Y T" at bounding box center [163, 495] width 203 height 31
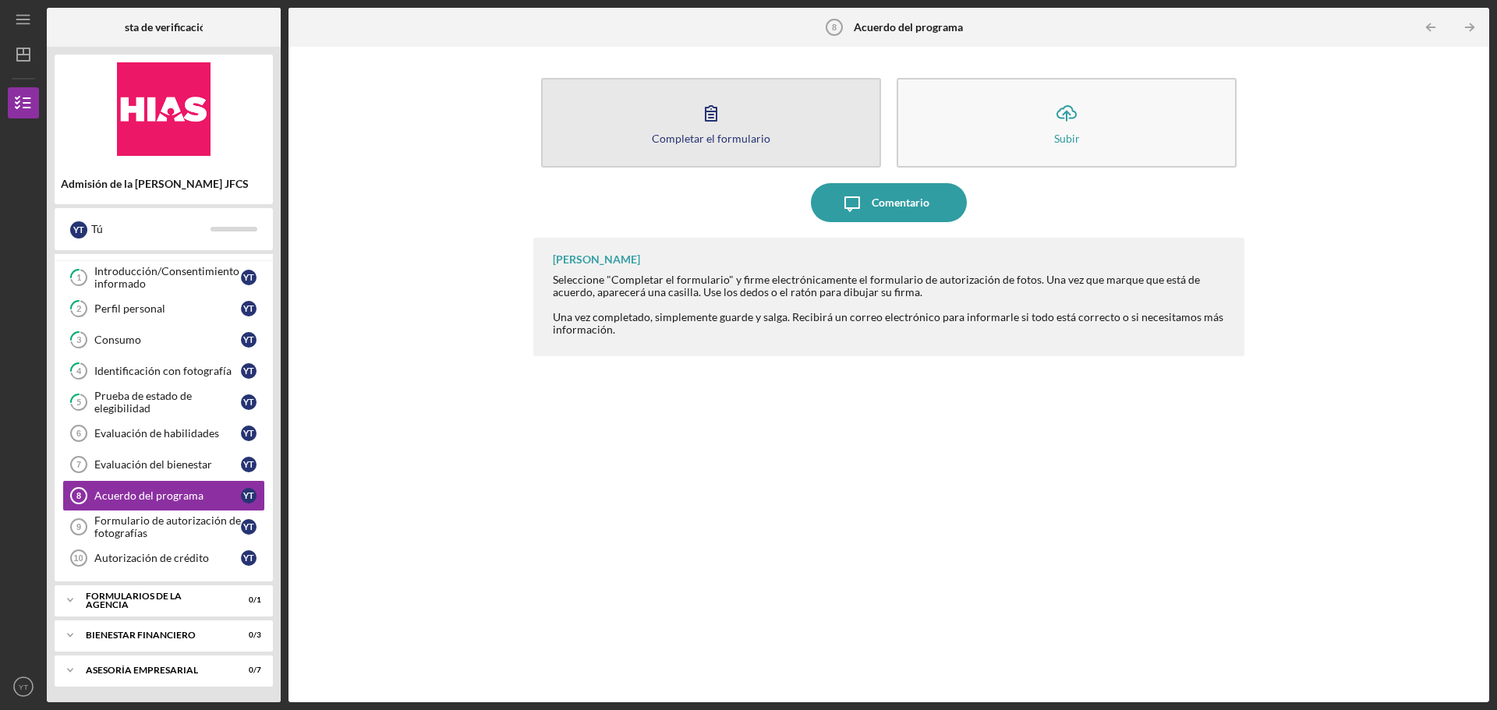
click at [741, 129] on button "Completar el formulario Forma" at bounding box center [711, 123] width 340 height 90
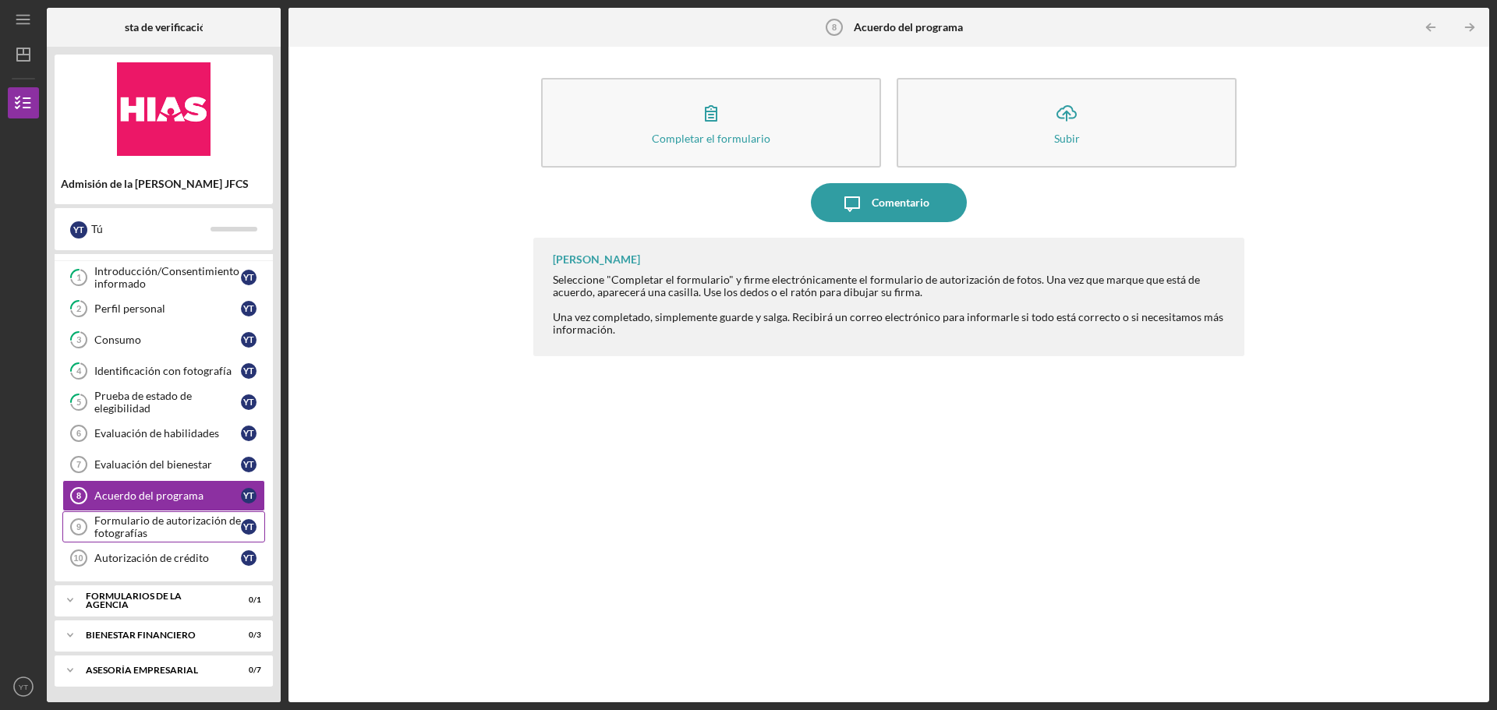
click at [174, 525] on font "Formulario de autorización de fotografías" at bounding box center [167, 527] width 147 height 26
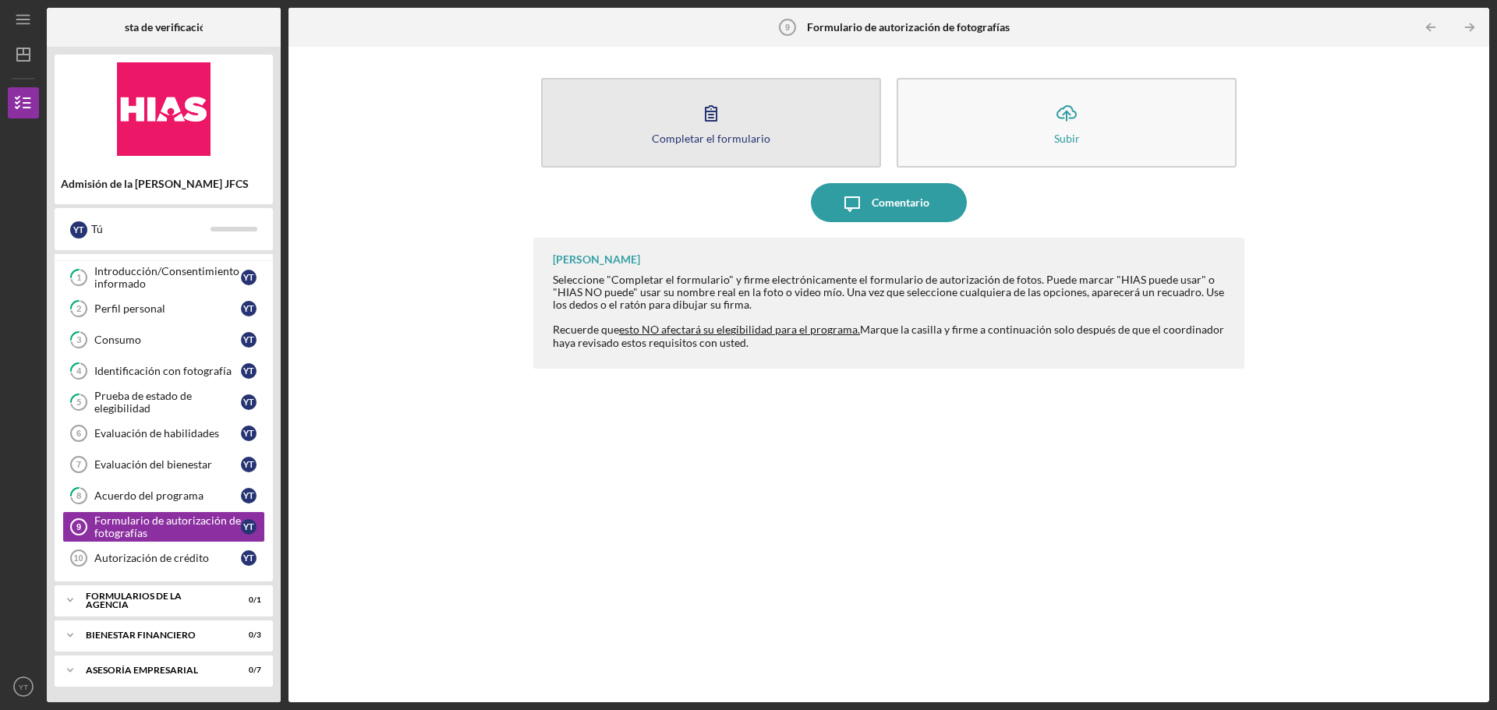
click at [760, 128] on button "Completar el formulario Forma" at bounding box center [711, 123] width 340 height 90
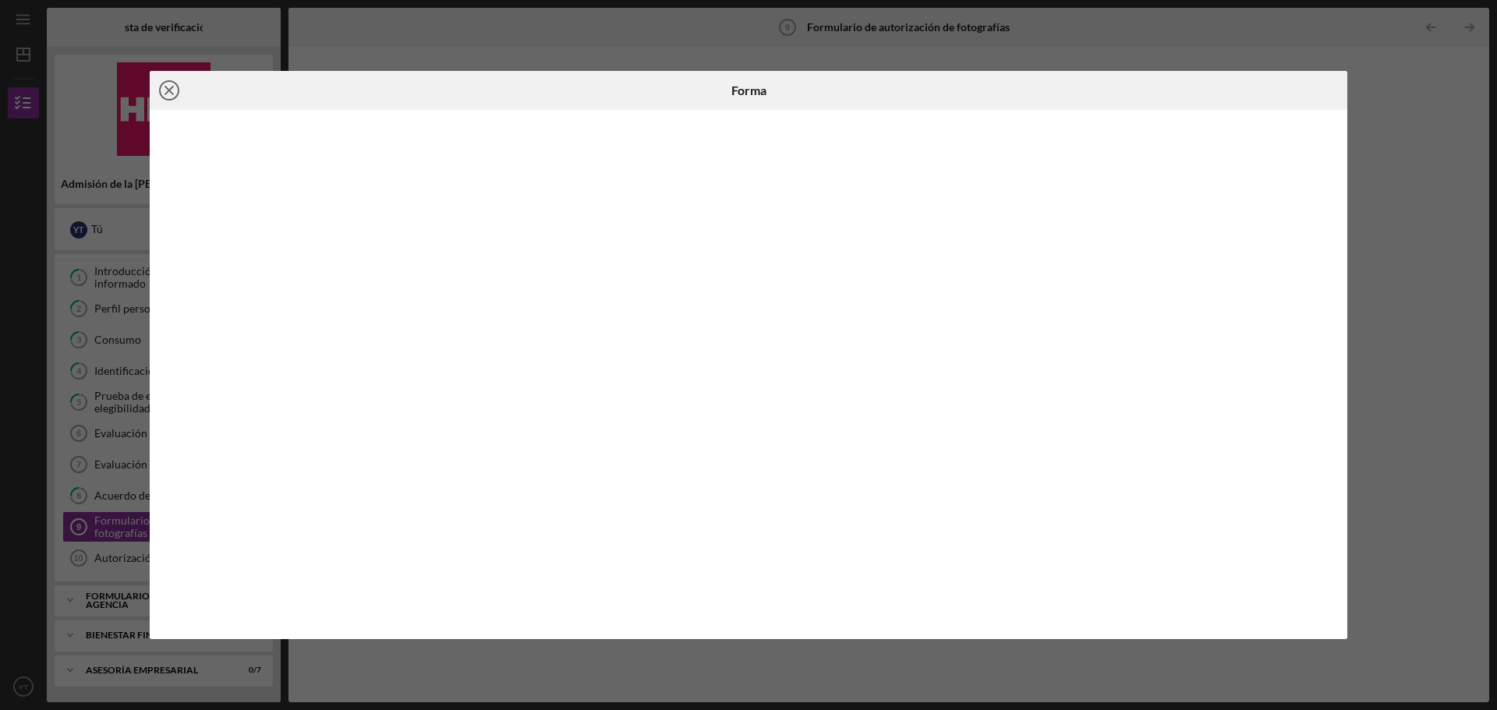
click at [171, 93] on line at bounding box center [169, 91] width 8 height 8
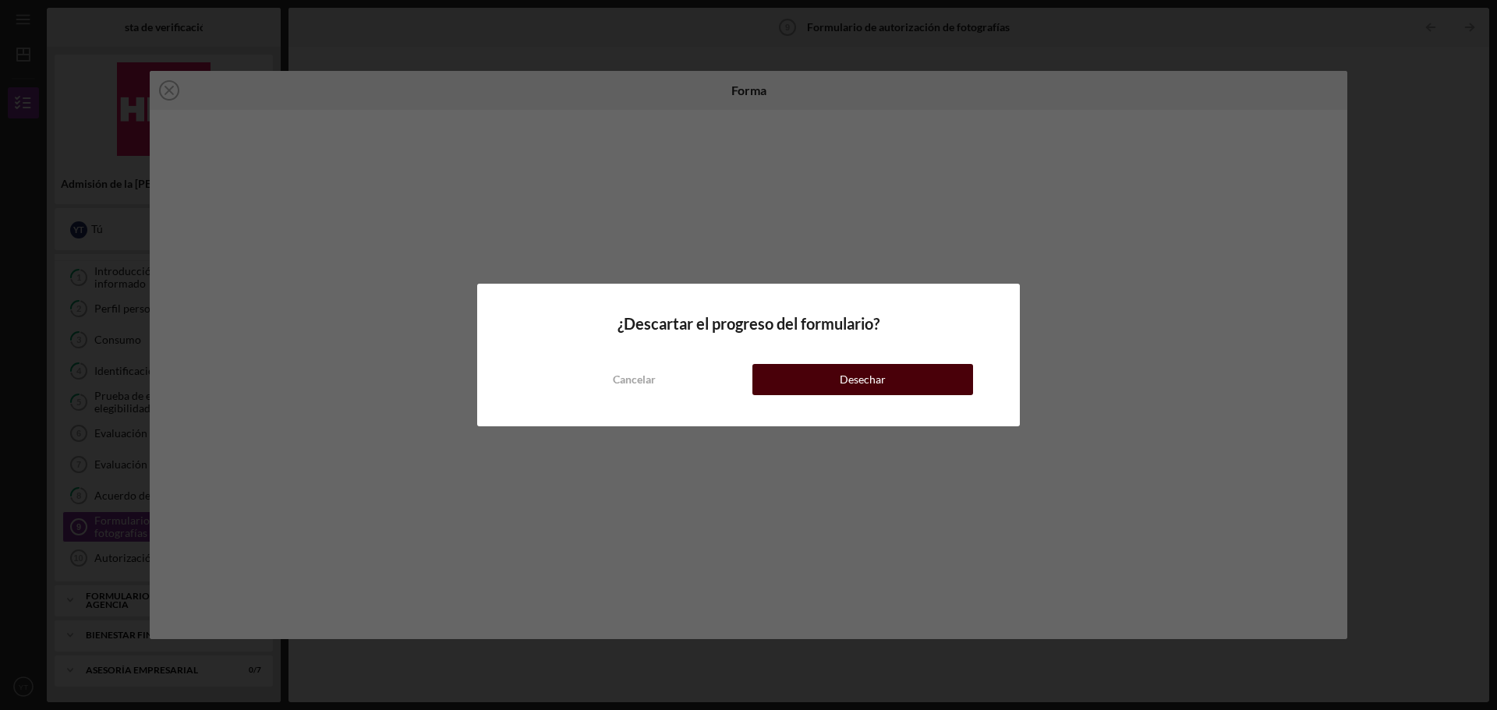
click at [852, 377] on font "Desechar" at bounding box center [863, 379] width 46 height 13
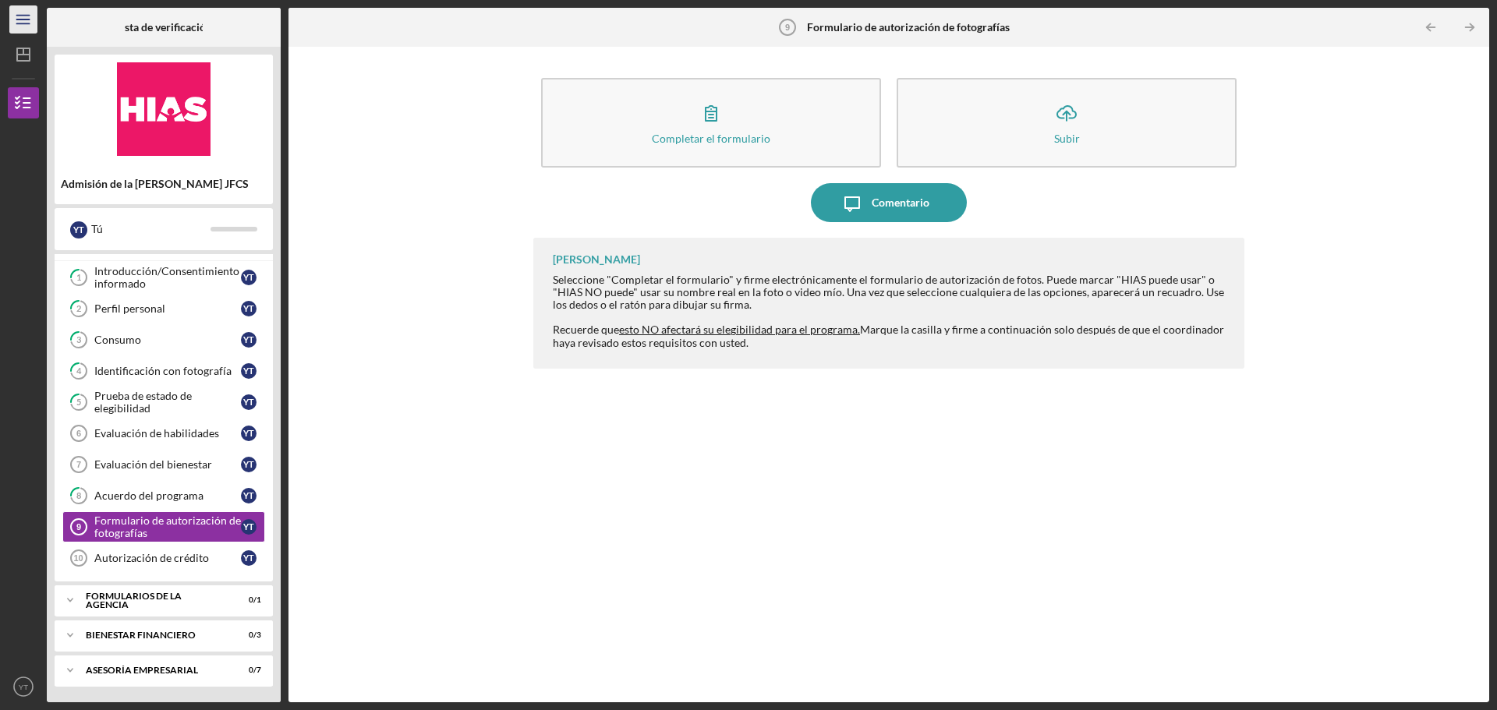
click at [18, 20] on icon "Icon/Menu" at bounding box center [23, 19] width 35 height 35
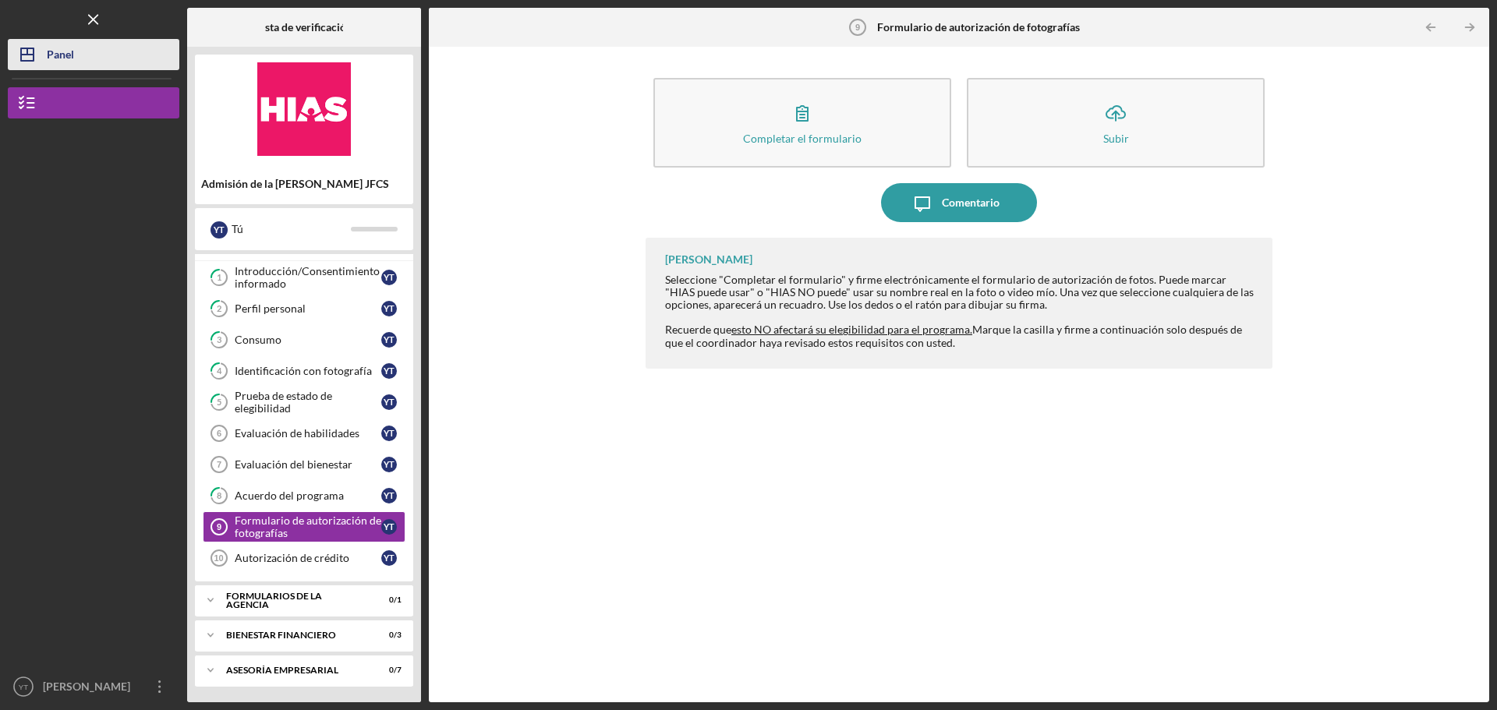
click at [65, 63] on div "Panel" at bounding box center [60, 56] width 27 height 35
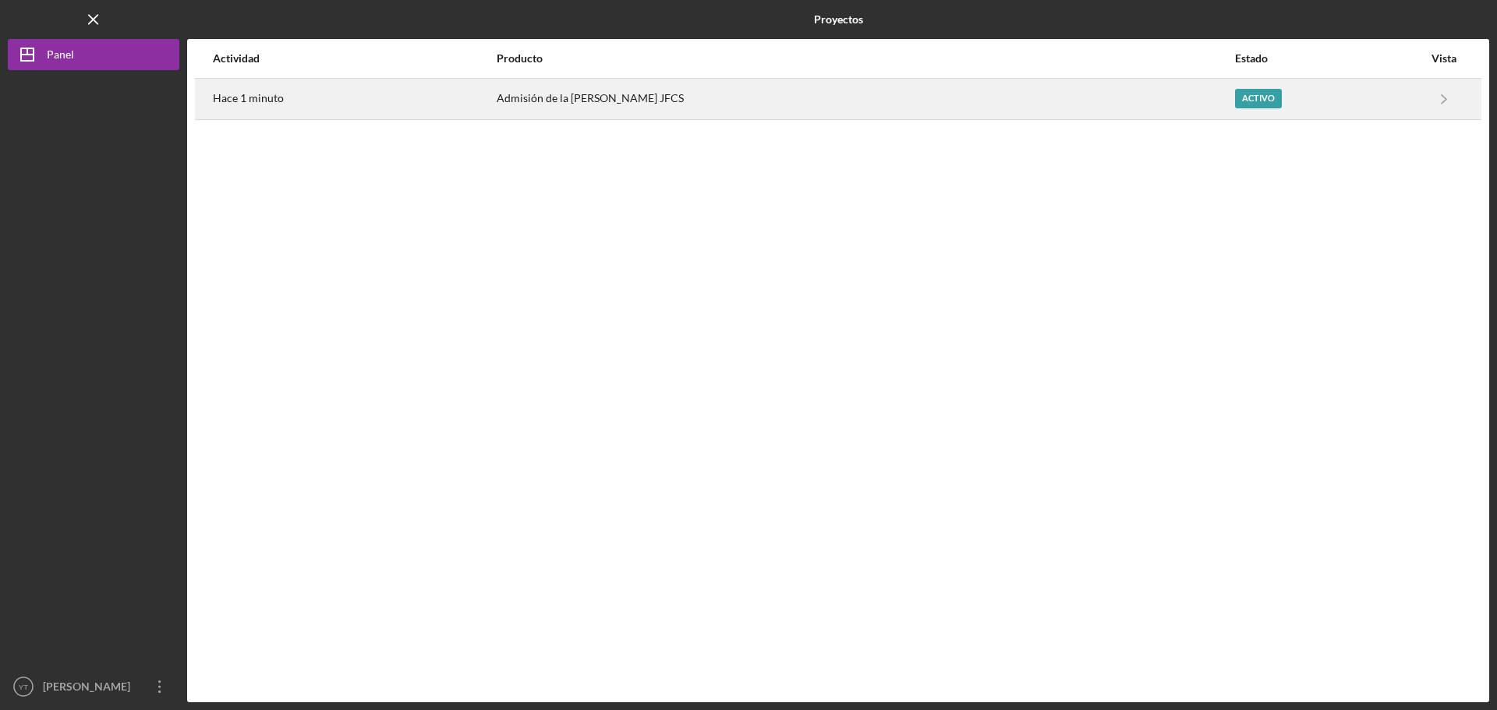
click at [1397, 107] on div "Activo" at bounding box center [1329, 99] width 188 height 39
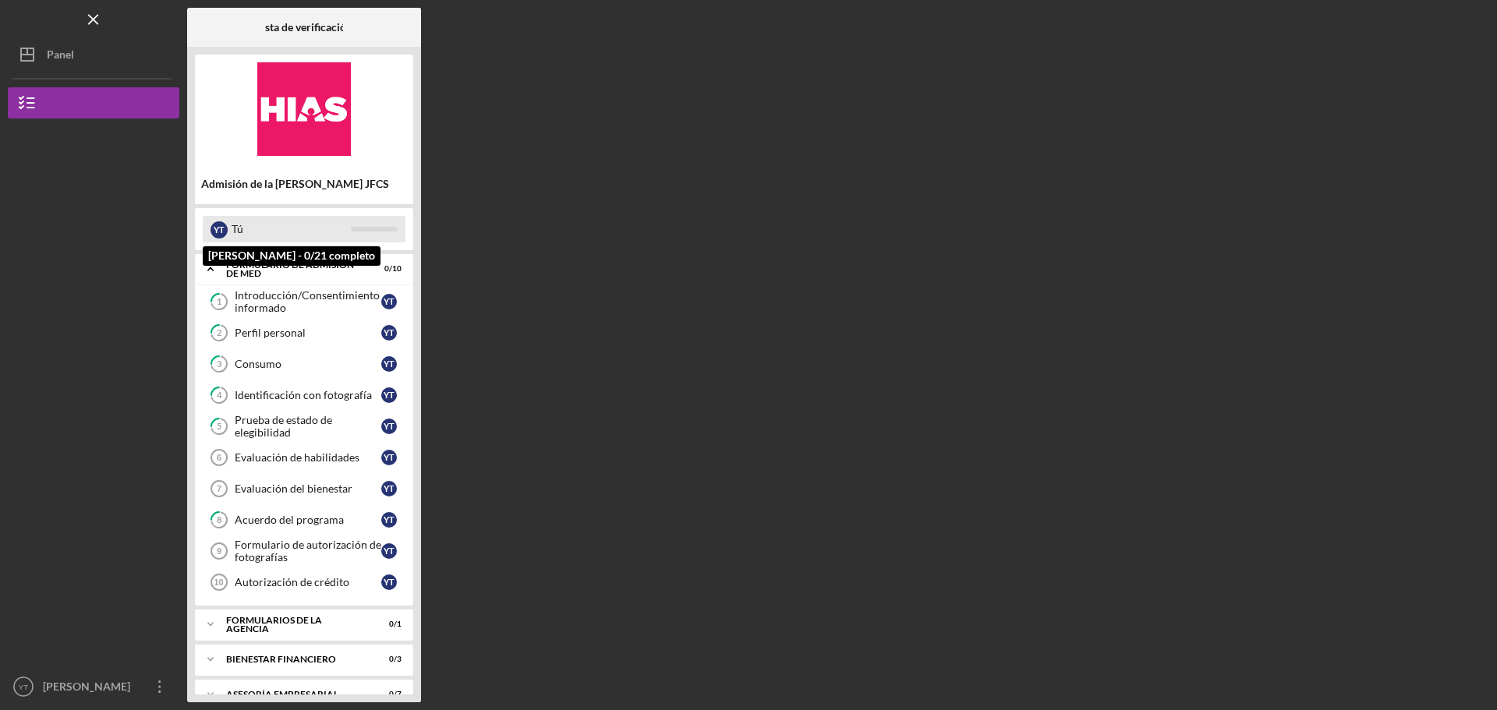
click at [229, 231] on div "Y T Tú" at bounding box center [304, 229] width 203 height 27
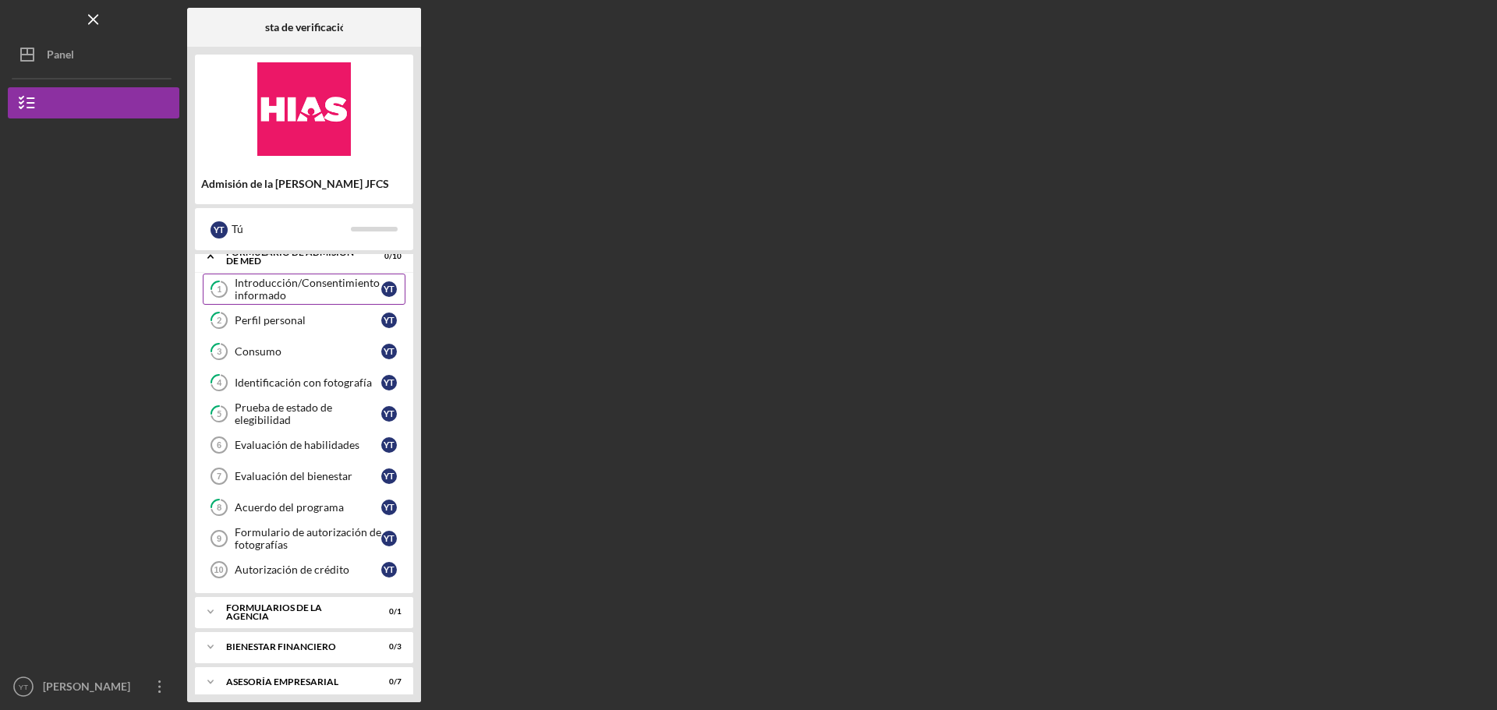
scroll to position [24, 0]
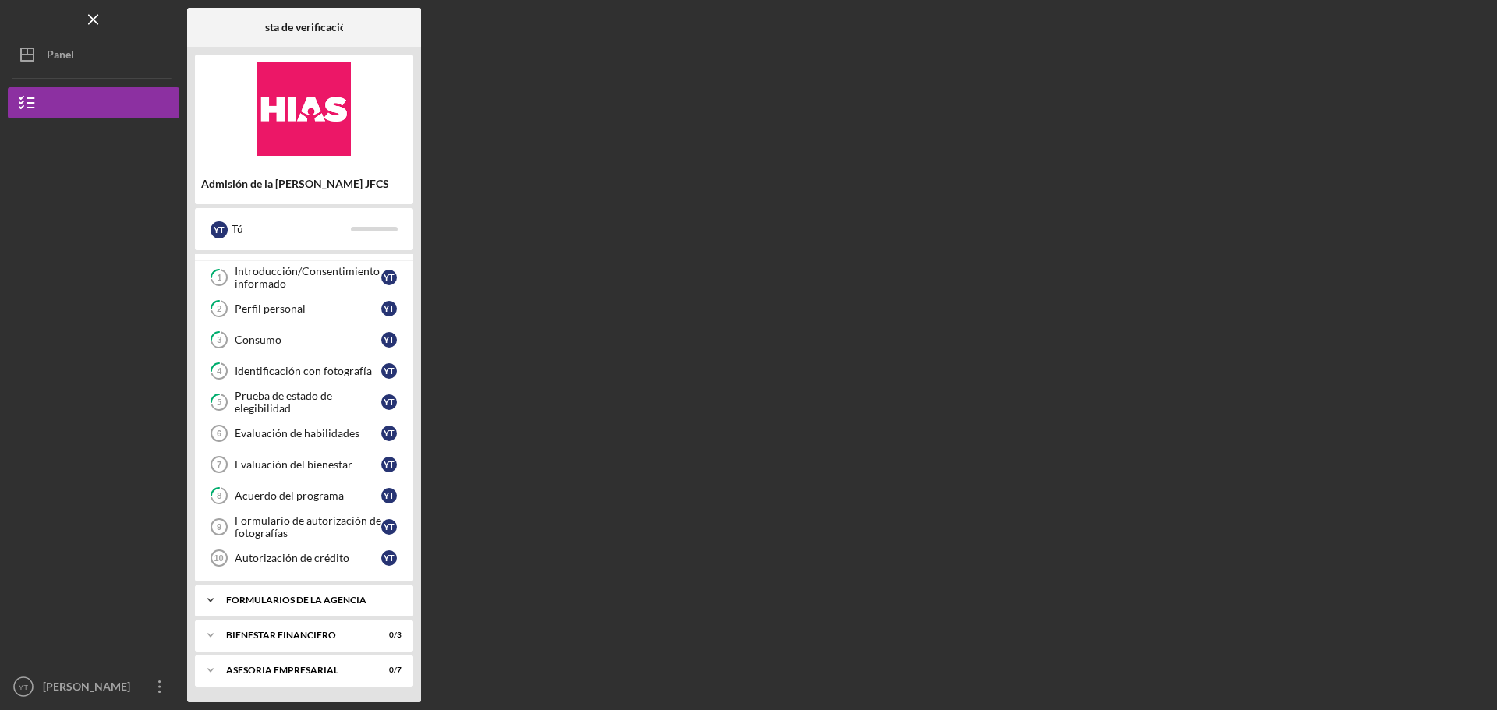
click at [345, 603] on font "Formularios de la agencia" at bounding box center [296, 600] width 140 height 12
click at [265, 635] on font "Seguridad" at bounding box center [259, 632] width 48 height 13
